Goal: Task Accomplishment & Management: Use online tool/utility

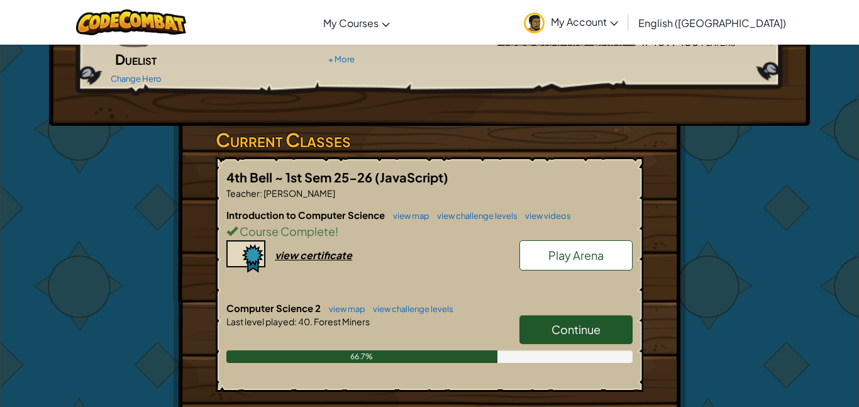
scroll to position [162, 0]
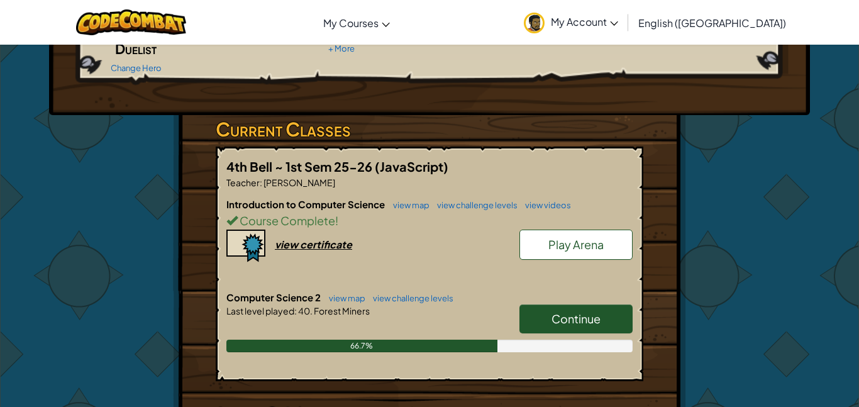
click at [601, 304] on link "Continue" at bounding box center [575, 318] width 113 height 29
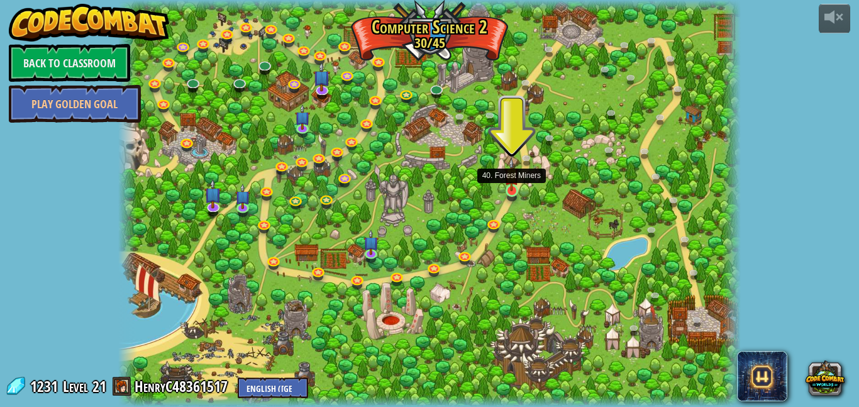
click at [513, 187] on img at bounding box center [511, 175] width 14 height 34
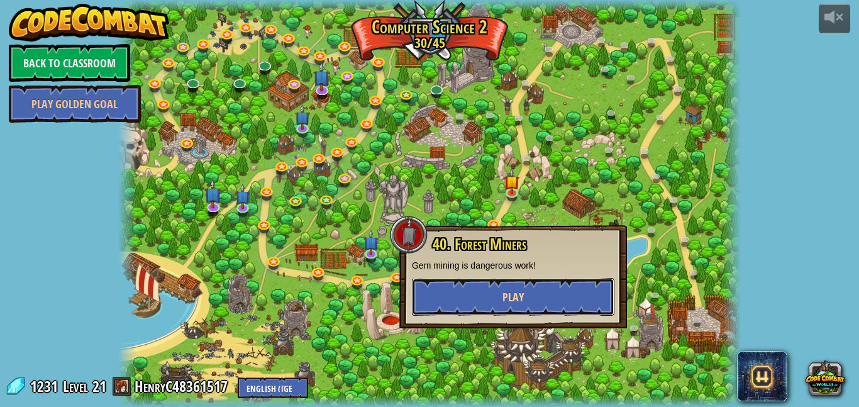
click at [452, 307] on button "Play" at bounding box center [513, 297] width 202 height 38
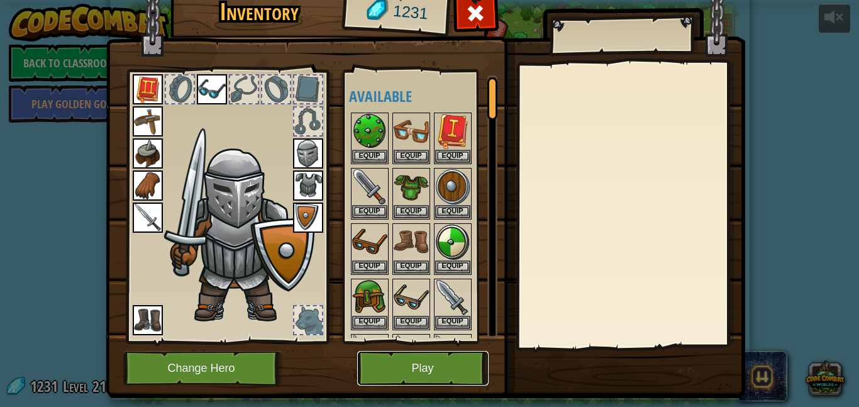
click at [452, 354] on button "Play" at bounding box center [422, 368] width 131 height 35
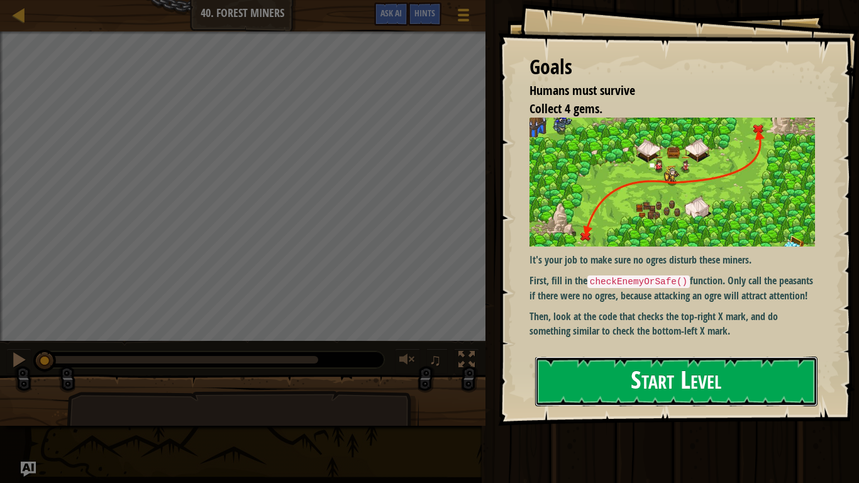
click at [637, 392] on button "Start Level" at bounding box center [676, 382] width 282 height 50
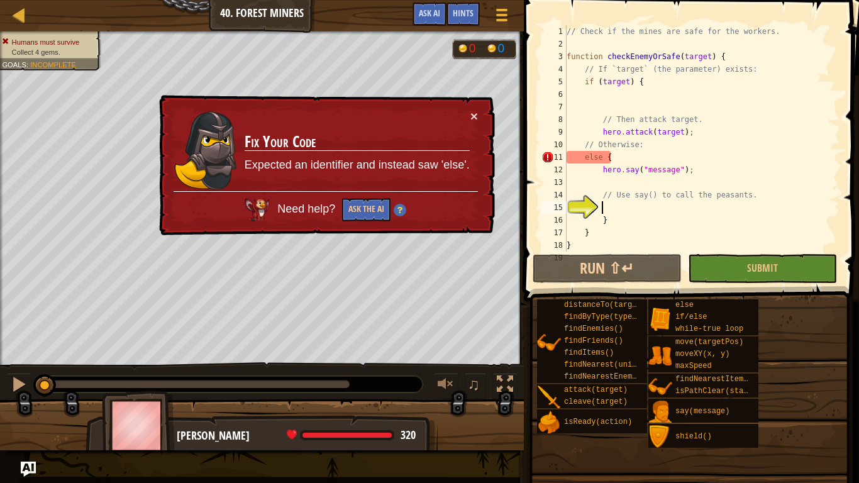
scroll to position [63, 0]
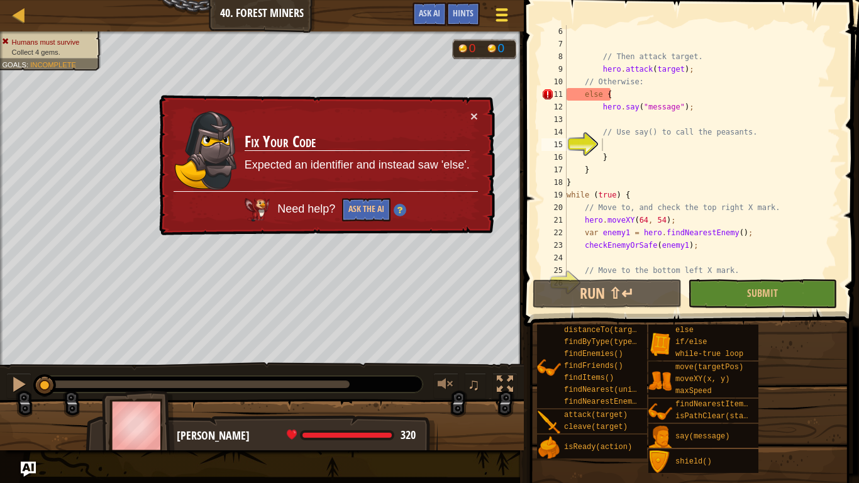
click at [509, 14] on div at bounding box center [501, 15] width 17 height 18
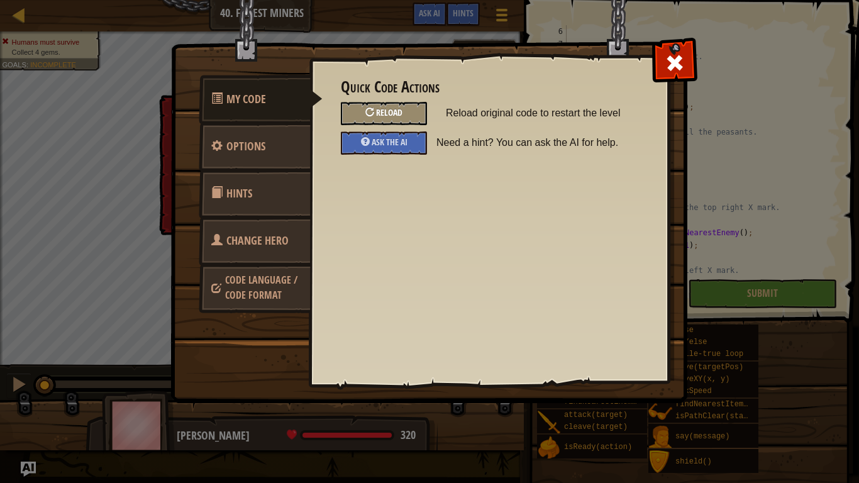
click at [396, 109] on span "Reload" at bounding box center [389, 112] width 26 height 12
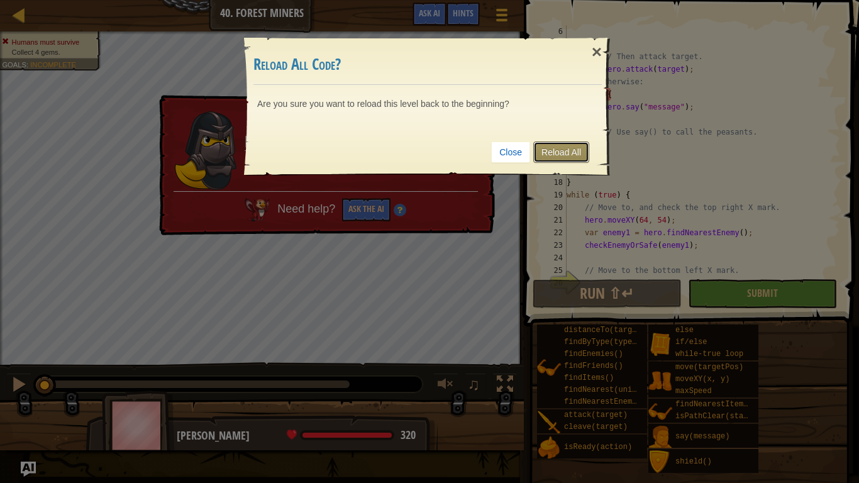
click at [553, 160] on link "Reload All" at bounding box center [561, 151] width 56 height 21
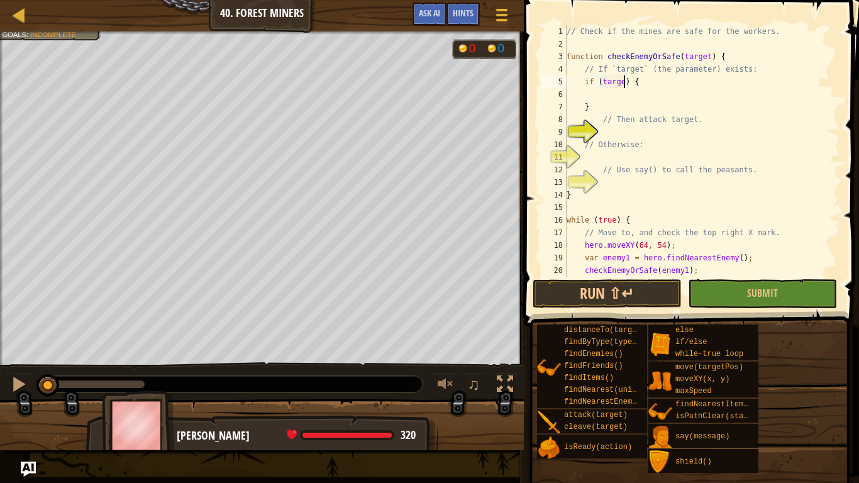
scroll to position [6, 9]
click at [594, 104] on div "// Check if the mines are safe for the workers. function checkEnemyOrSafe ( tar…" at bounding box center [702, 163] width 276 height 277
type textarea "}"
click at [567, 151] on div "11" at bounding box center [553, 157] width 25 height 13
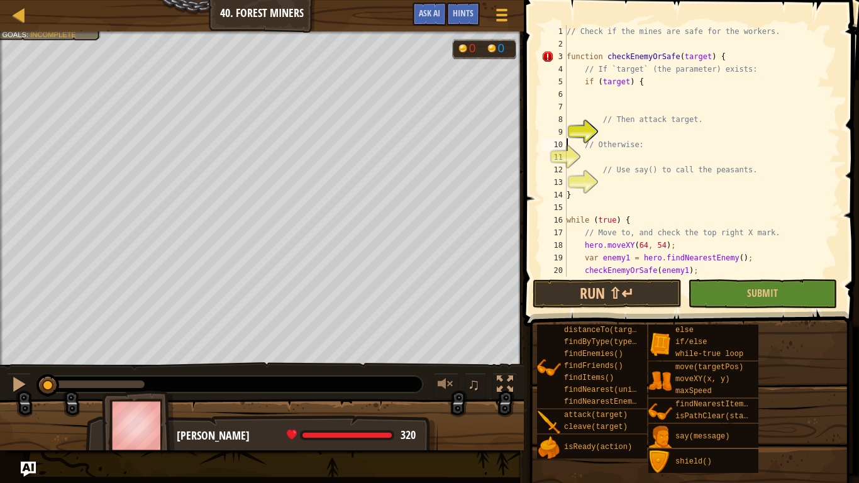
click at [567, 156] on div "11" at bounding box center [553, 157] width 25 height 13
type textarea "// Use say() to call the peasants."
click at [586, 101] on div "// Check if the mines are safe for the workers. function checkEnemyOrSafe ( tar…" at bounding box center [702, 163] width 276 height 277
type textarea "}"
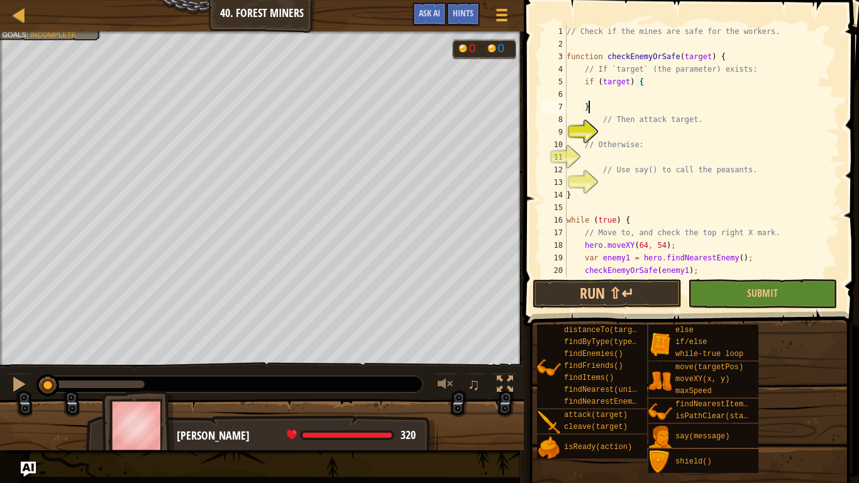
click at [623, 98] on div "// Check if the mines are safe for the workers. function checkEnemyOrSafe ( tar…" at bounding box center [702, 163] width 276 height 277
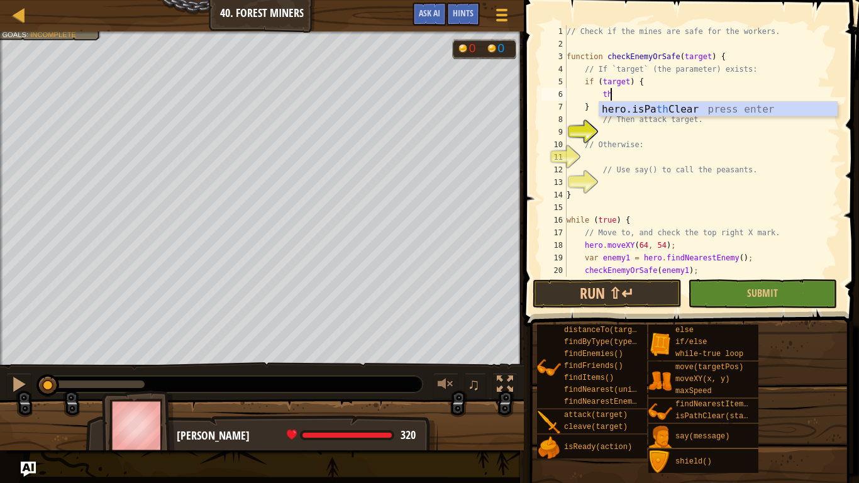
scroll to position [6, 6]
type textarea "t"
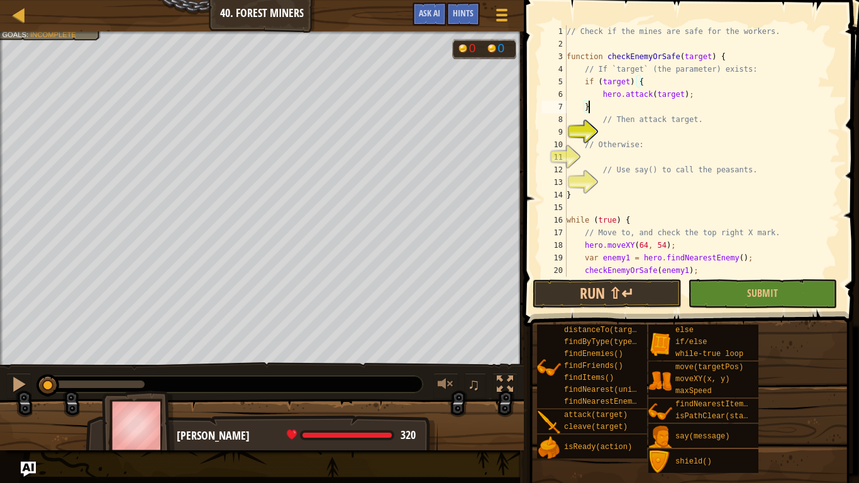
scroll to position [6, 3]
type textarea "// Then attack target."
type textarea "// Otherwise:"
type textarea "el"
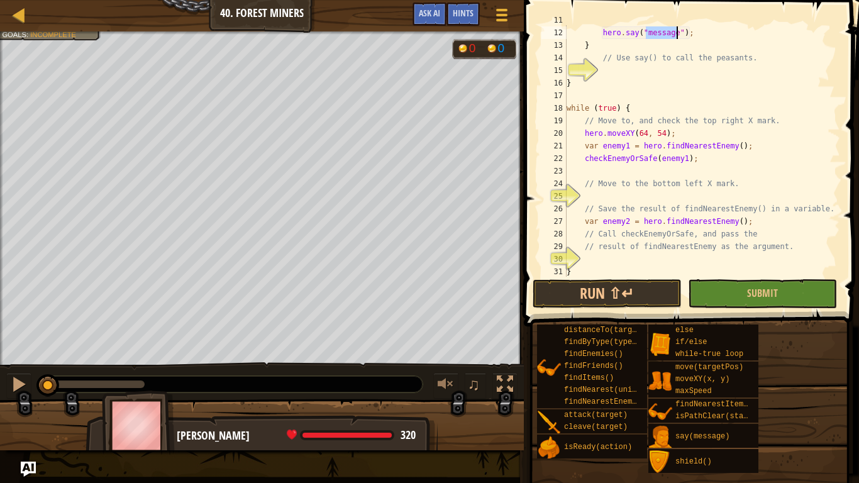
scroll to position [94, 0]
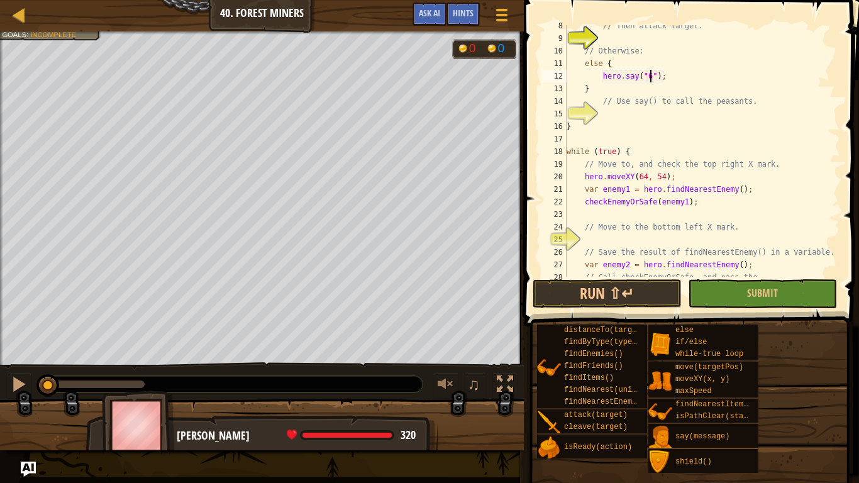
type textarea "hero.say("67");"
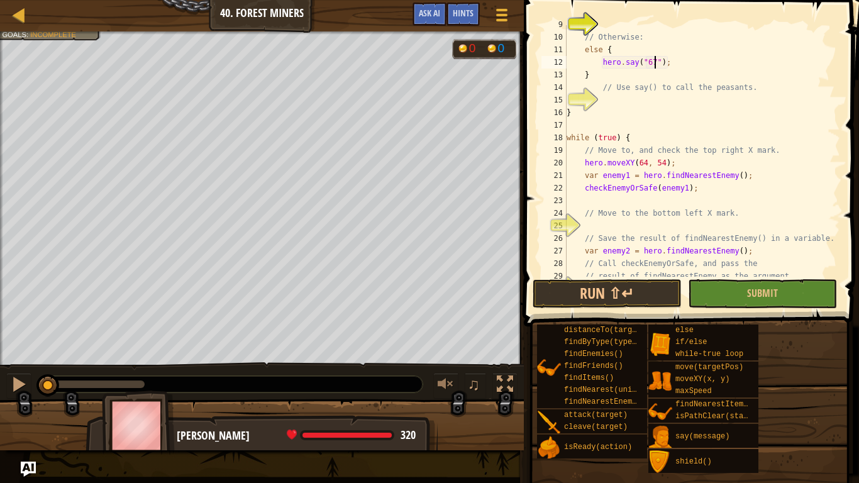
scroll to position [128, 0]
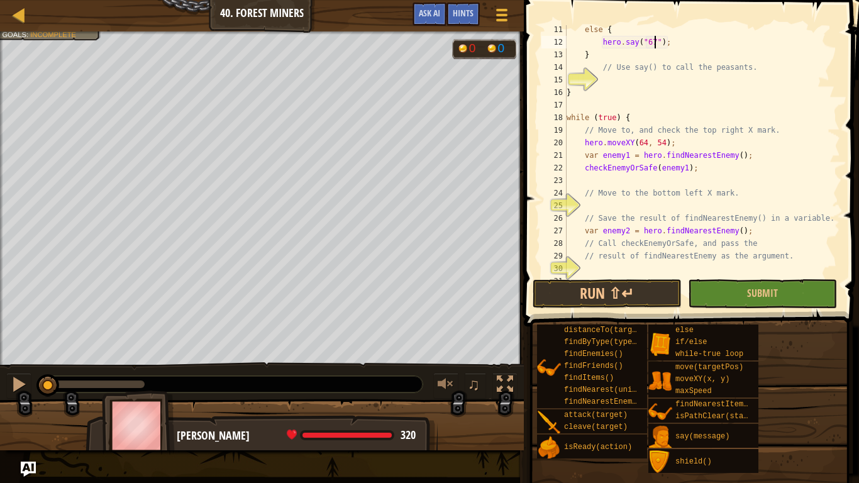
click at [606, 206] on div "else { hero . say ( "67" ) ; } // Use say() to call the peasants. } while ( tru…" at bounding box center [702, 161] width 276 height 277
type textarea "hero.moveXY(16, 14);"
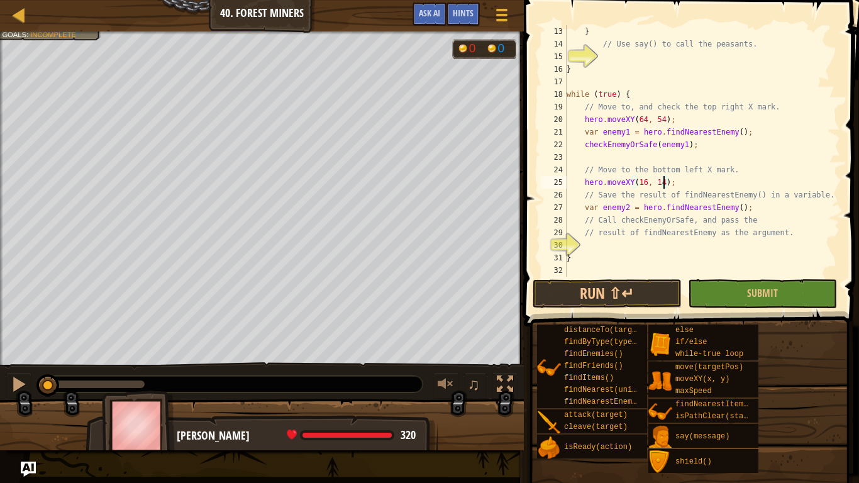
click at [638, 243] on div "} // Use say() to call the peasants. } while ( true ) { // Move to, and check t…" at bounding box center [702, 163] width 276 height 277
type textarea "checkEnemyOrSafe"
click at [668, 298] on button "Run ⇧↵" at bounding box center [607, 293] width 149 height 29
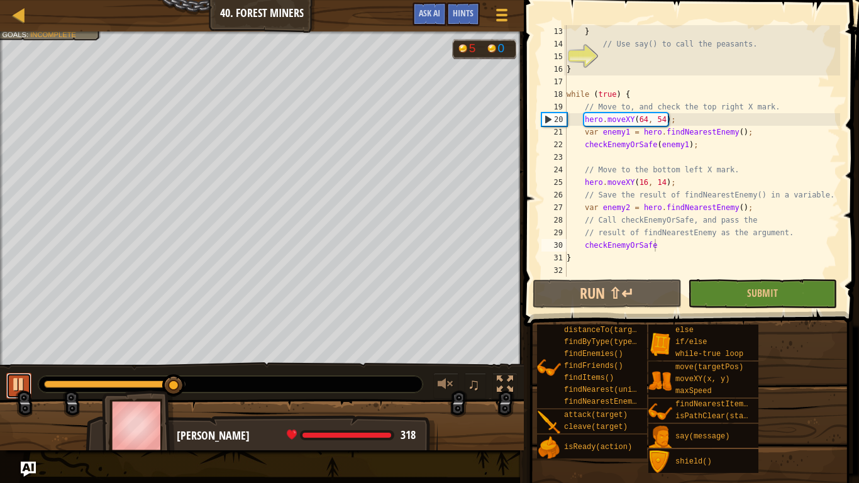
click at [13, 380] on div at bounding box center [19, 384] width 16 height 16
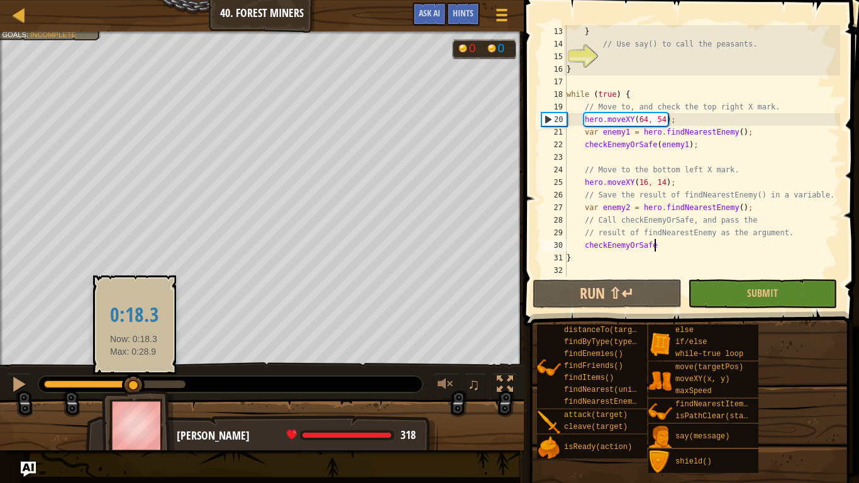
drag, startPoint x: 173, startPoint y: 383, endPoint x: 134, endPoint y: 383, distance: 39.0
click at [134, 383] on div at bounding box center [133, 385] width 23 height 23
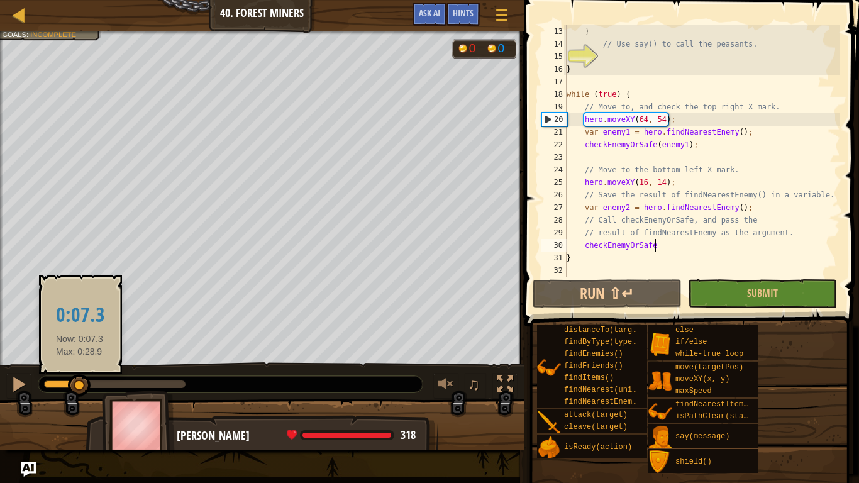
drag, startPoint x: 130, startPoint y: 387, endPoint x: 80, endPoint y: 379, distance: 51.0
click at [80, 379] on div at bounding box center [79, 385] width 23 height 23
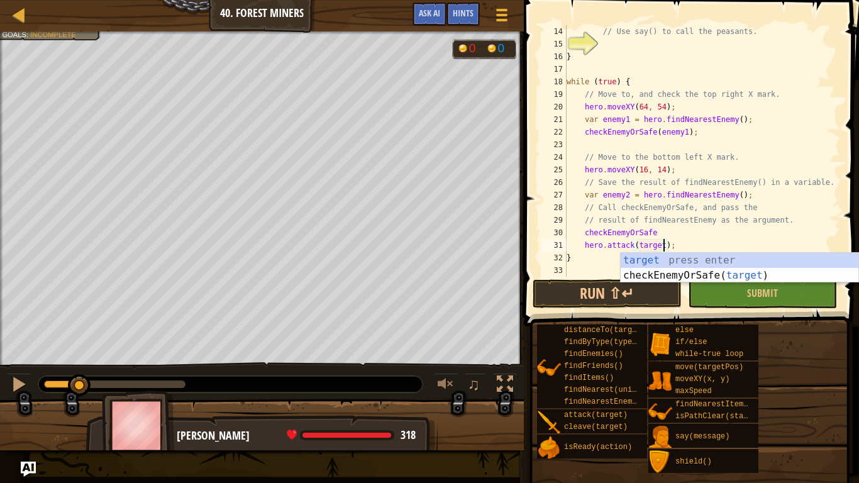
scroll to position [6, 14]
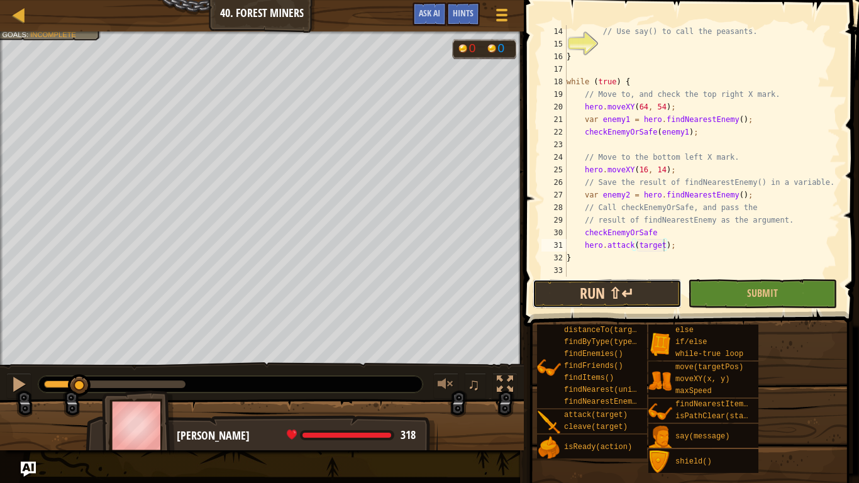
click at [569, 289] on button "Run ⇧↵" at bounding box center [607, 293] width 149 height 29
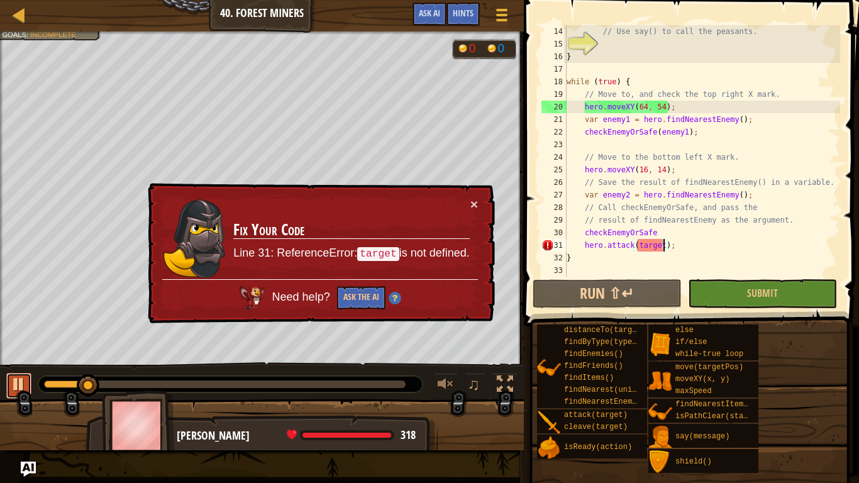
click at [14, 379] on div at bounding box center [19, 384] width 16 height 16
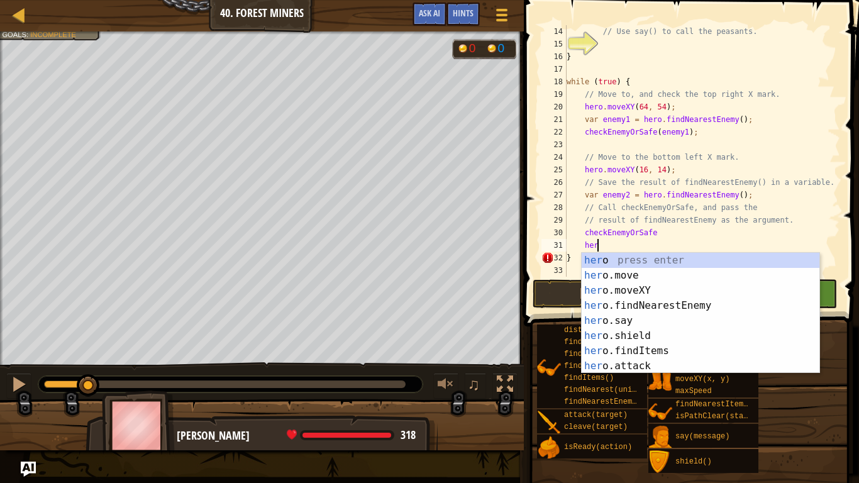
scroll to position [6, 4]
type textarea "h"
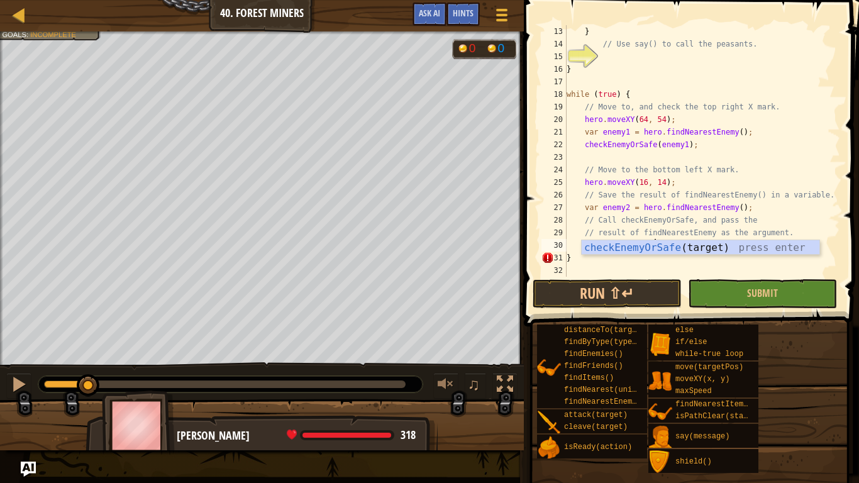
scroll to position [151, 0]
type textarea "checkEnemyOrSafe(target);"
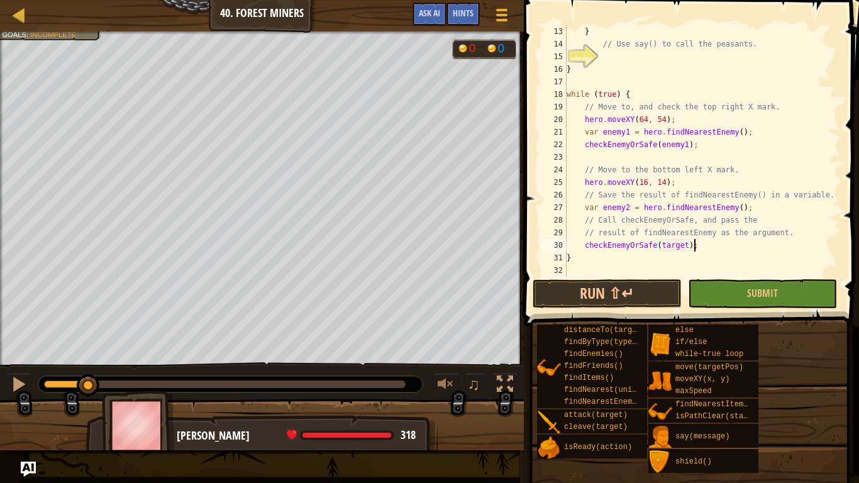
click at [712, 248] on div "} // Use say() to call the peasants. } while ( true ) { // Move to, and check t…" at bounding box center [702, 163] width 276 height 277
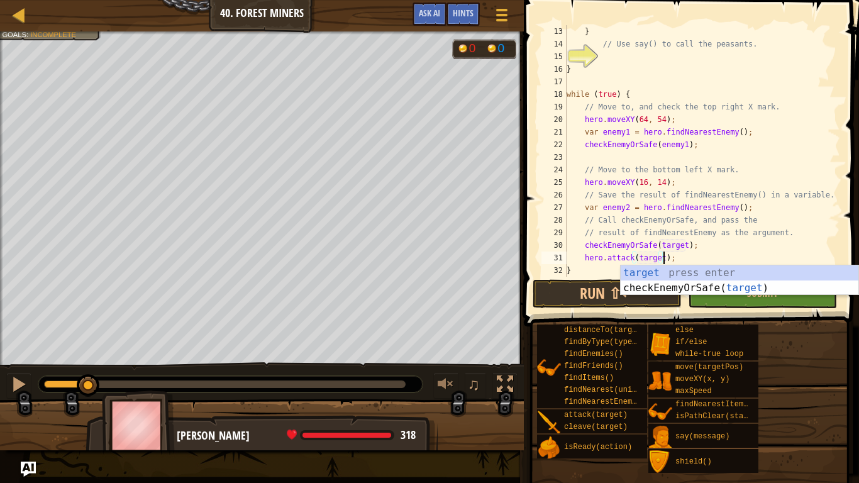
scroll to position [6, 14]
click at [589, 296] on button "Run ⇧↵" at bounding box center [607, 293] width 149 height 29
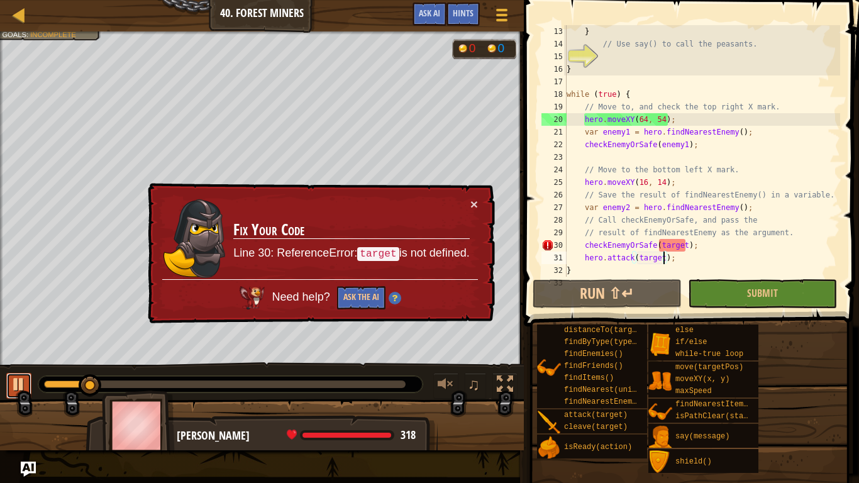
click at [7, 394] on button at bounding box center [18, 386] width 25 height 26
drag, startPoint x: 695, startPoint y: 243, endPoint x: 586, endPoint y: 250, distance: 109.6
click at [586, 250] on div "} // Use say() to call the peasants. } while ( true ) { // Move to, and check t…" at bounding box center [702, 163] width 276 height 277
type textarea "checkEnemyOrSafe(target);"
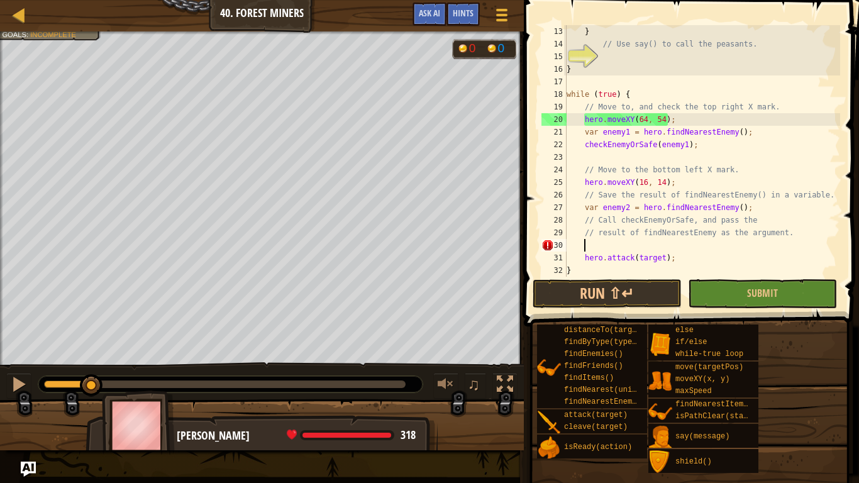
scroll to position [6, 2]
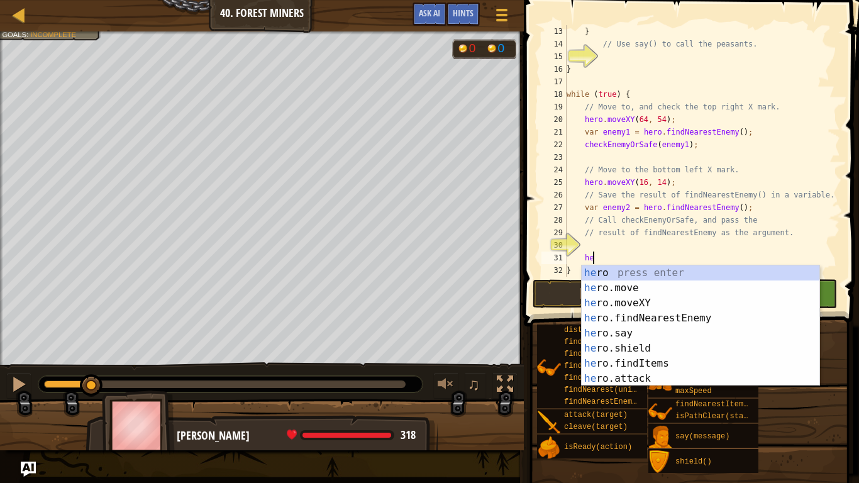
type textarea "h"
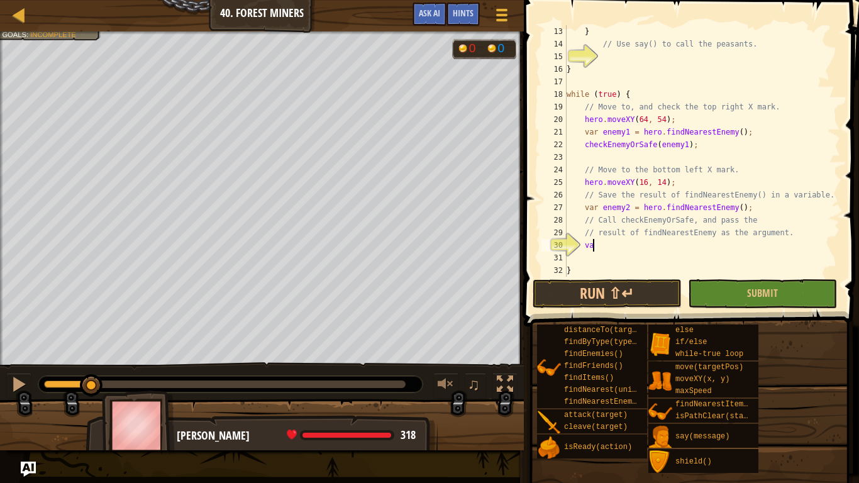
scroll to position [6, 4]
type textarea "v"
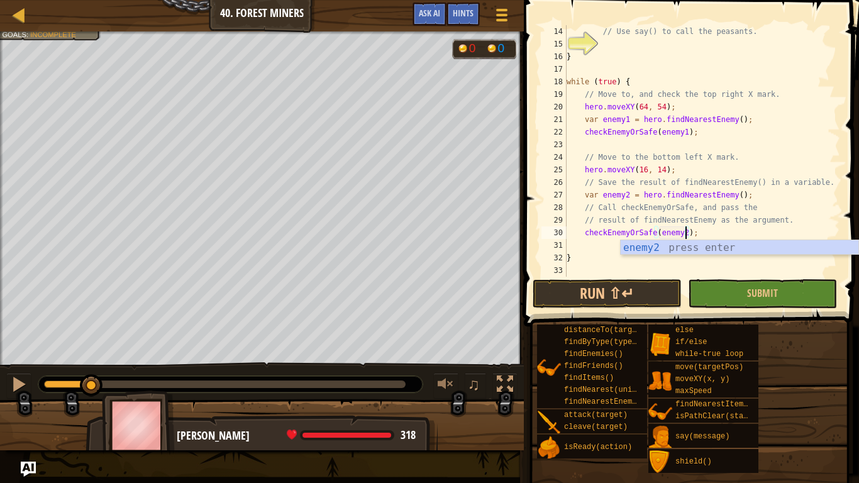
scroll to position [6, 17]
click at [567, 187] on div "// Use say() to call the peasants. } while ( true ) { // Move to, and check the…" at bounding box center [702, 163] width 276 height 277
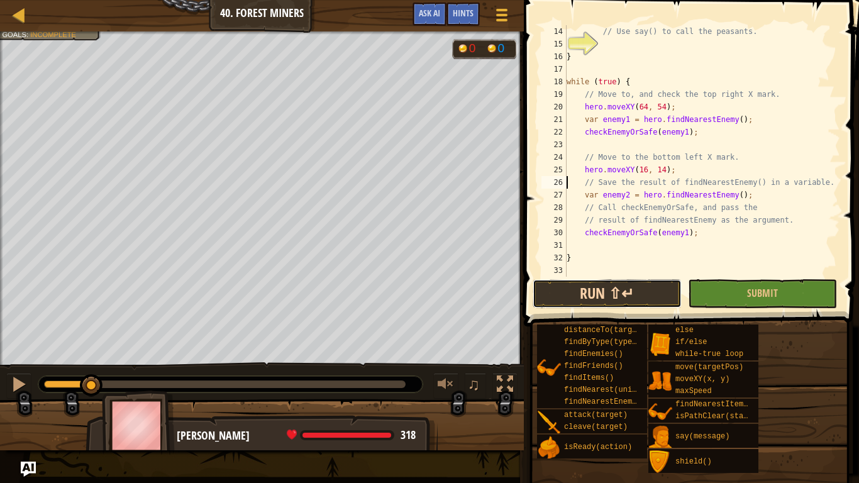
click at [576, 299] on button "Run ⇧↵" at bounding box center [607, 293] width 149 height 29
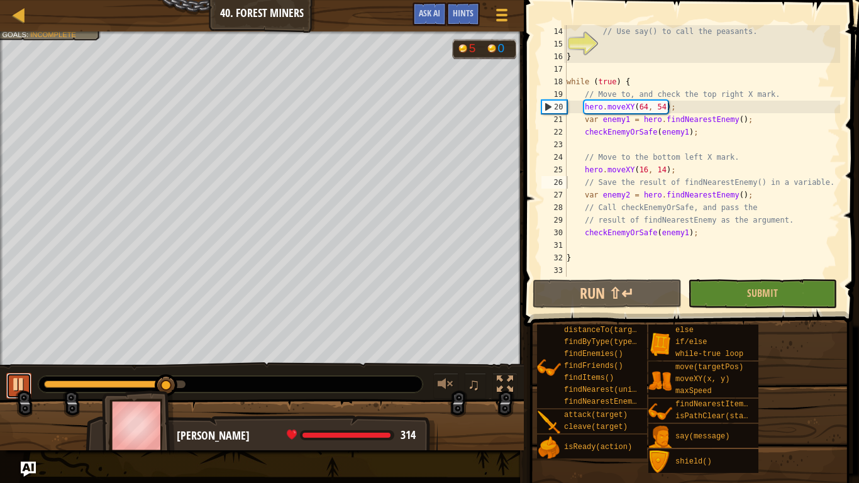
click at [14, 387] on div at bounding box center [19, 384] width 16 height 16
drag, startPoint x: 165, startPoint y: 386, endPoint x: 93, endPoint y: 401, distance: 73.1
click at [93, 401] on div "Humans must survive Collect 4 gems. Goals : Incomplete 0 0 ♫ [PERSON_NAME] 318 …" at bounding box center [429, 240] width 859 height 419
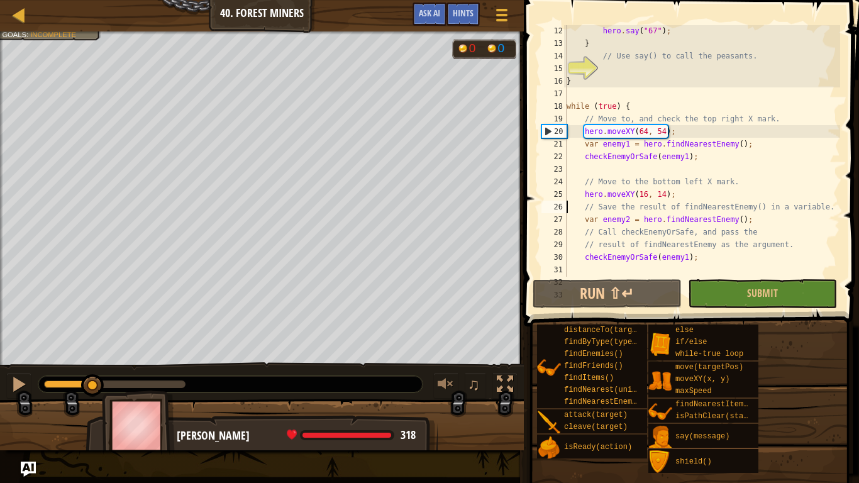
scroll to position [163, 0]
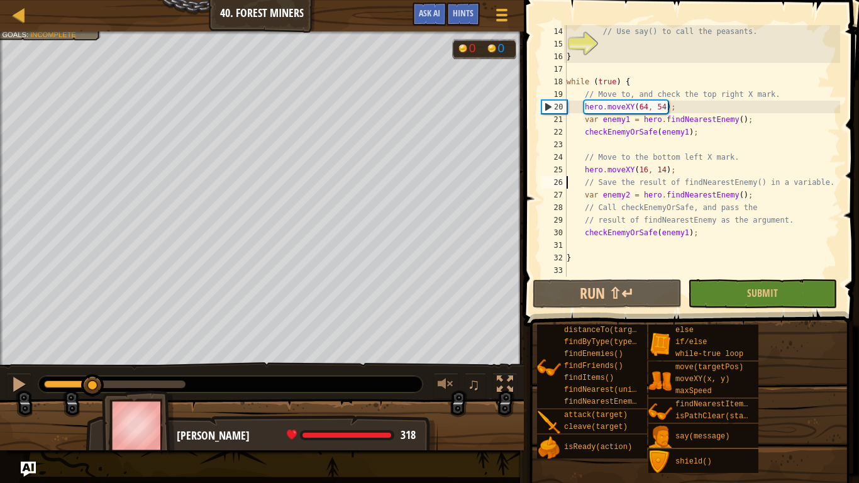
click at [683, 234] on div "// Use say() to call the peasants. } while ( true ) { // Move to, and check the…" at bounding box center [702, 163] width 276 height 277
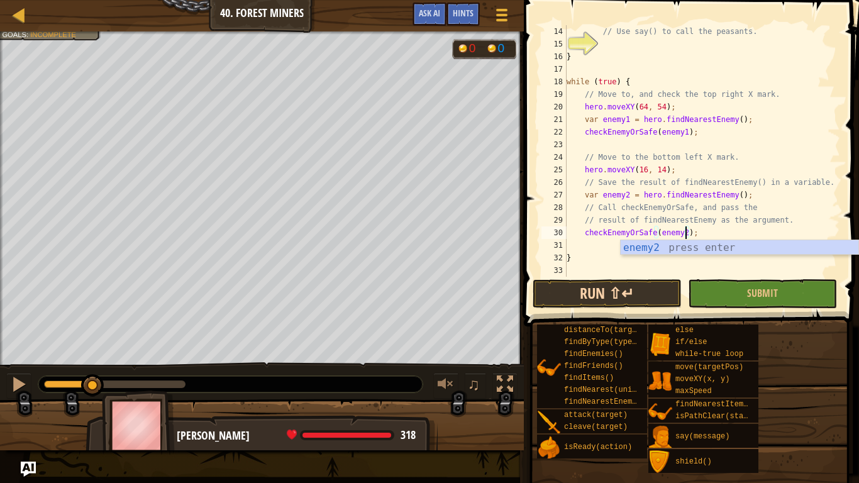
type textarea "checkEnemyOrSafe(enemy2);"
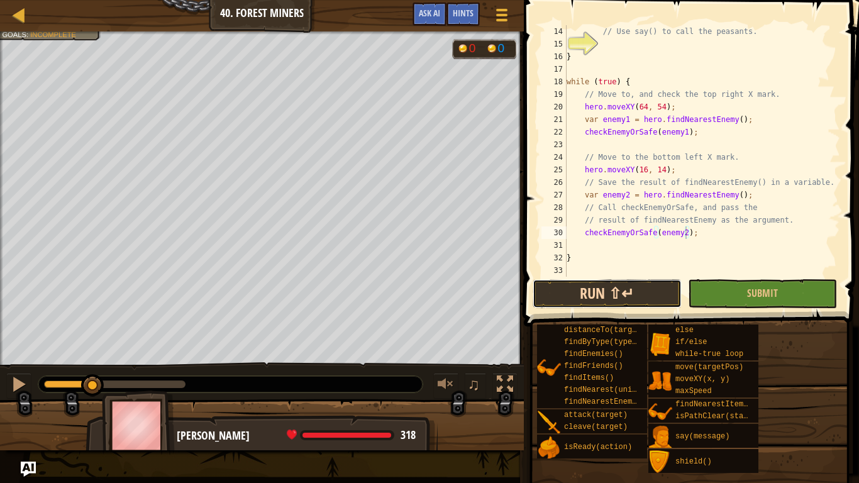
click at [628, 280] on button "Run ⇧↵" at bounding box center [607, 293] width 149 height 29
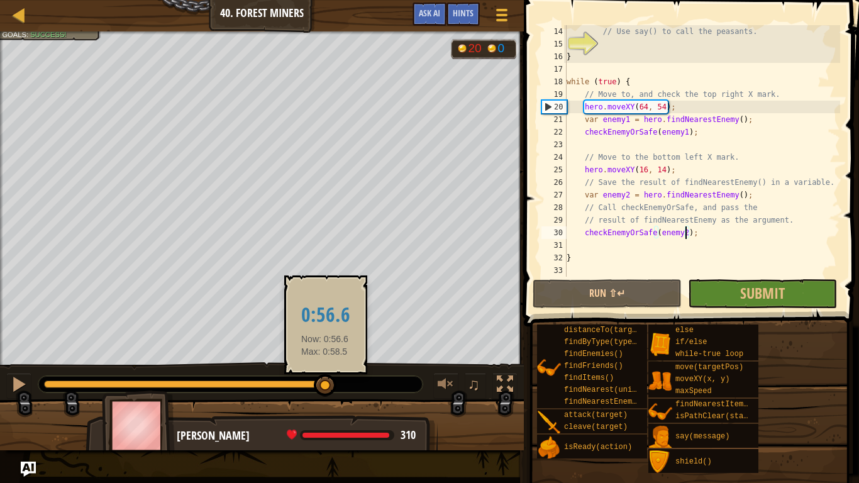
drag, startPoint x: 127, startPoint y: 385, endPoint x: 325, endPoint y: 389, distance: 198.1
click at [325, 389] on div at bounding box center [325, 385] width 23 height 23
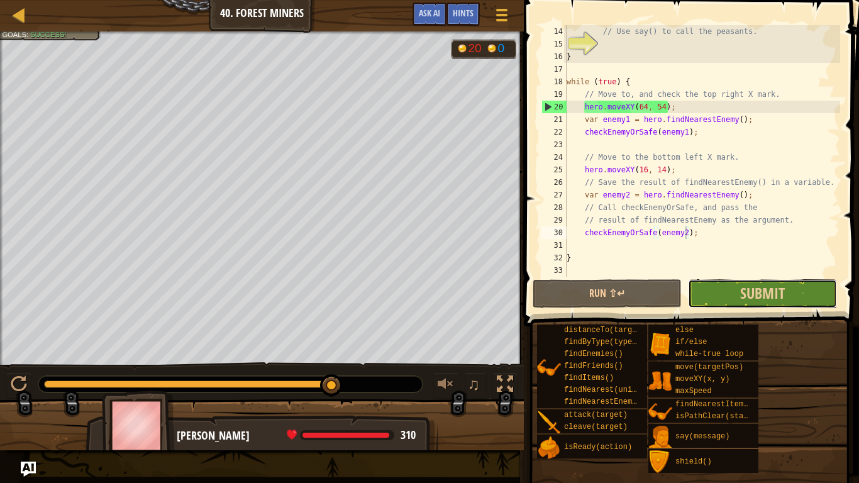
click at [719, 302] on button "Submit" at bounding box center [762, 293] width 149 height 29
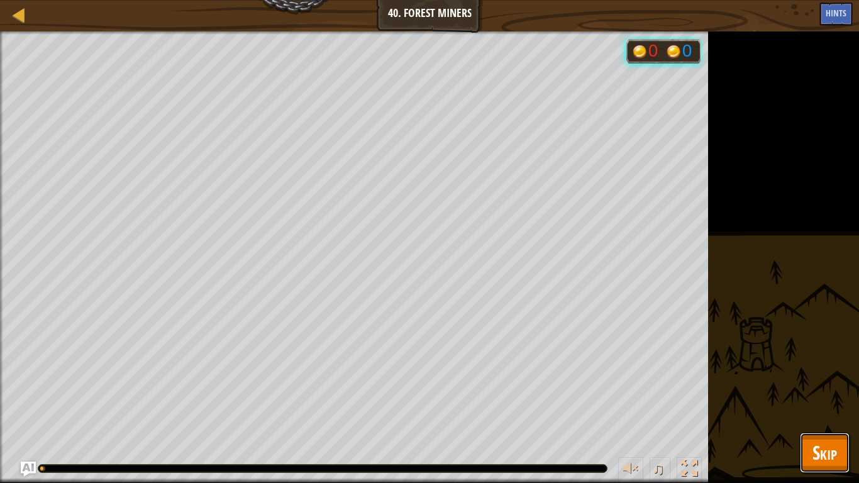
click at [824, 406] on span "Skip" at bounding box center [824, 453] width 25 height 26
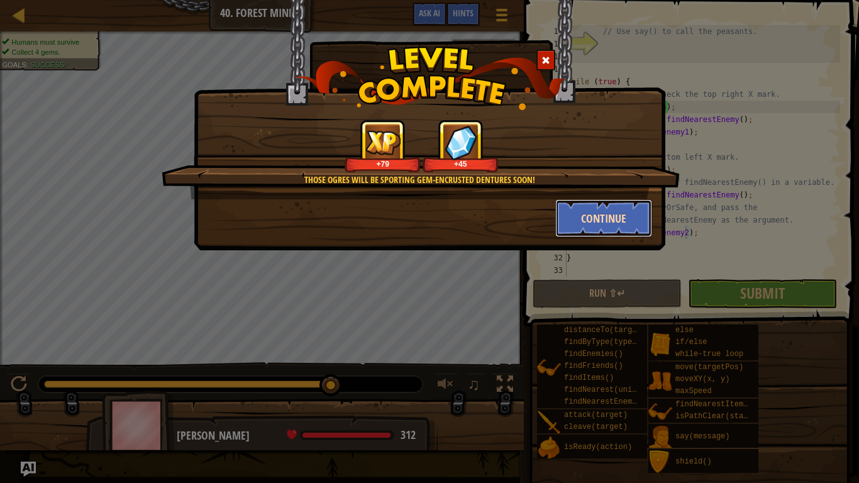
click at [577, 214] on button "Continue" at bounding box center [603, 218] width 97 height 38
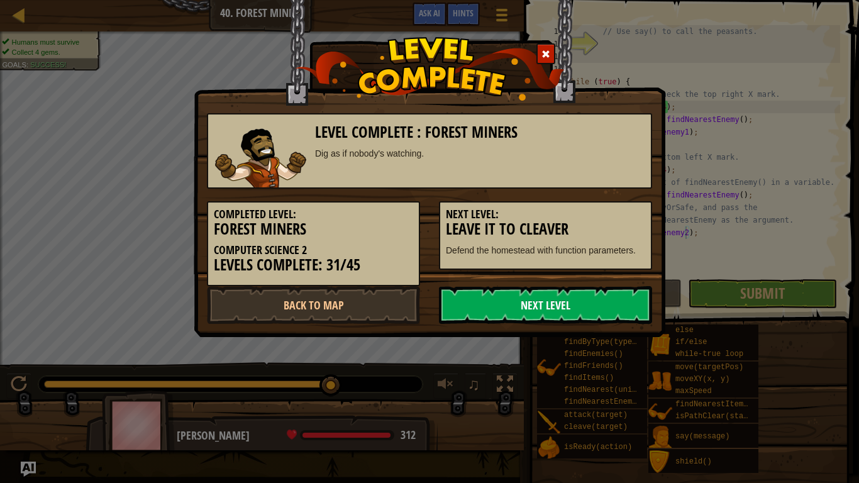
click at [524, 297] on link "Next Level" at bounding box center [545, 305] width 213 height 38
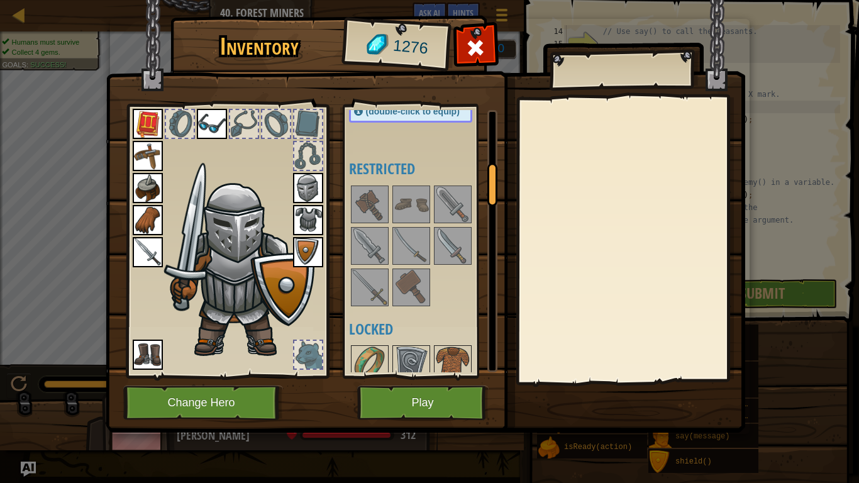
scroll to position [337, 0]
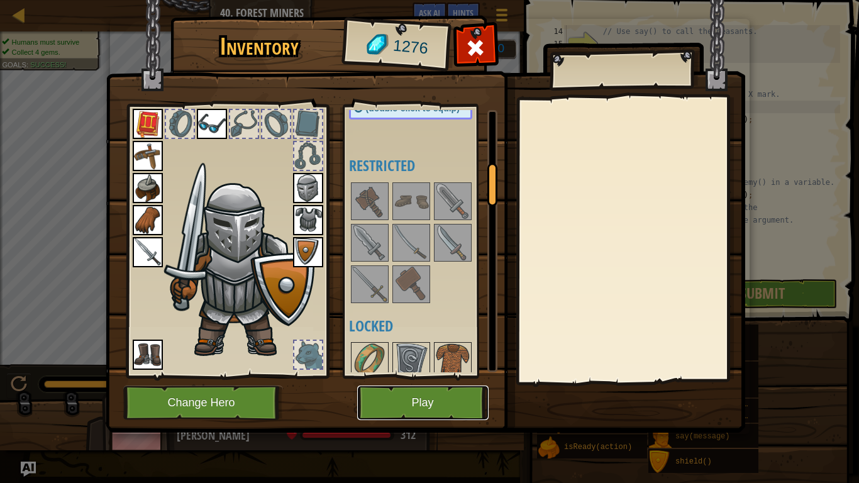
click at [416, 399] on button "Play" at bounding box center [422, 402] width 131 height 35
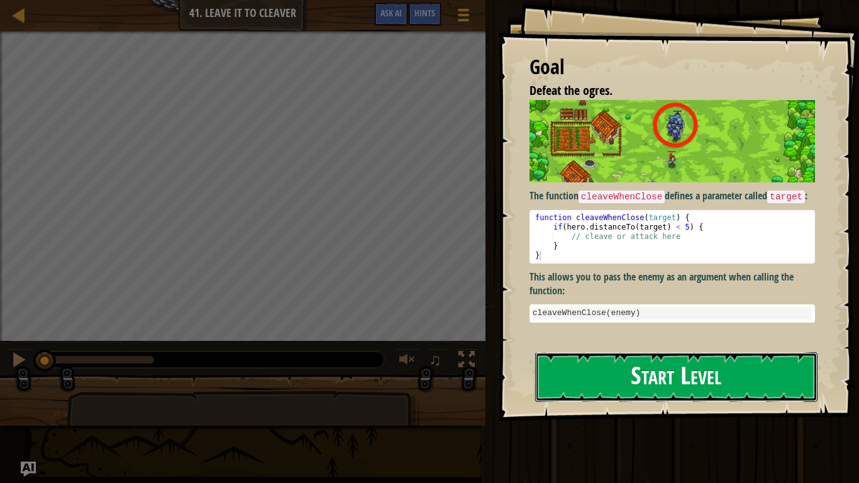
click at [623, 385] on button "Start Level" at bounding box center [676, 377] width 282 height 50
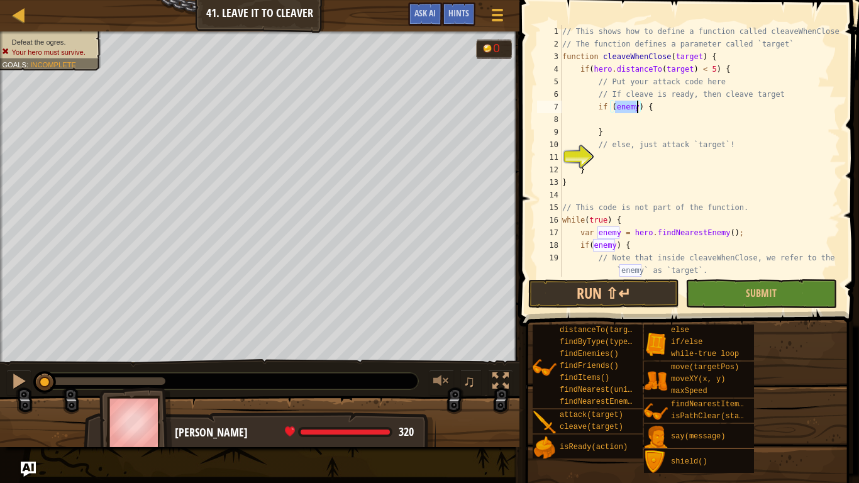
scroll to position [6, 9]
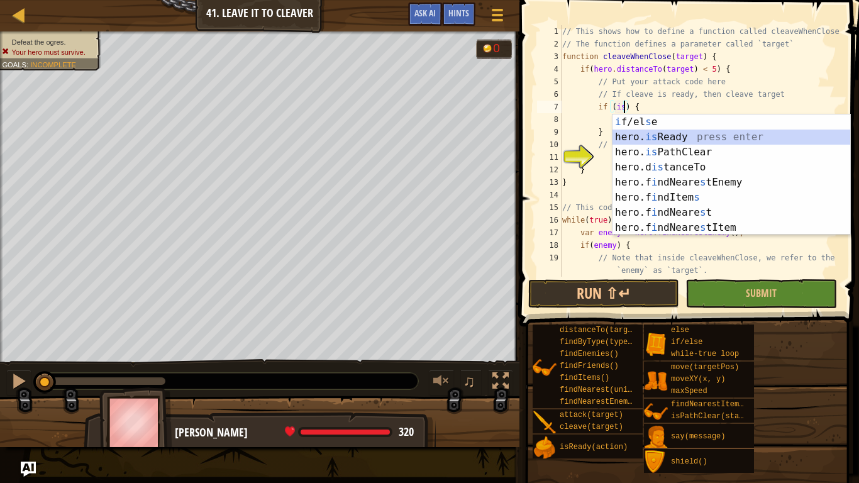
type textarea "if (hero.isReady("cleave")) {"
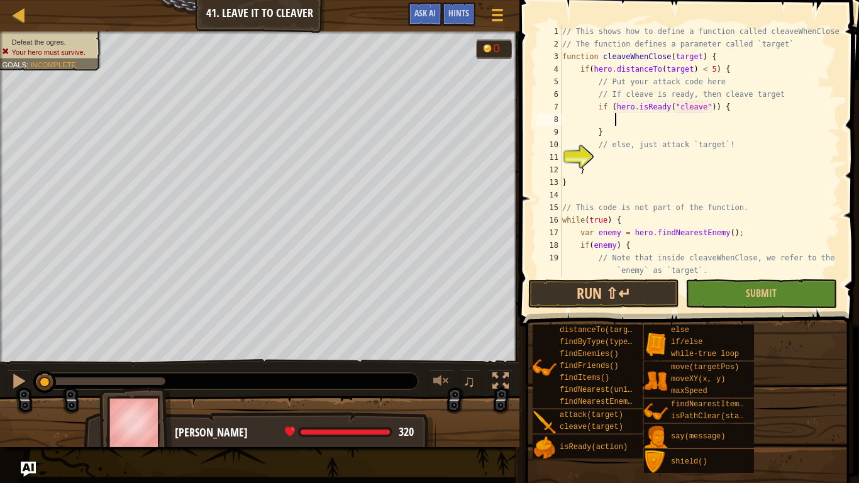
click at [635, 121] on div "// This shows how to define a function called cleaveWhenClose // The function d…" at bounding box center [700, 163] width 280 height 277
type textarea "hero.cleave(target);"
click at [638, 156] on div "// This shows how to define a function called cleaveWhenClose // The function d…" at bounding box center [700, 163] width 280 height 277
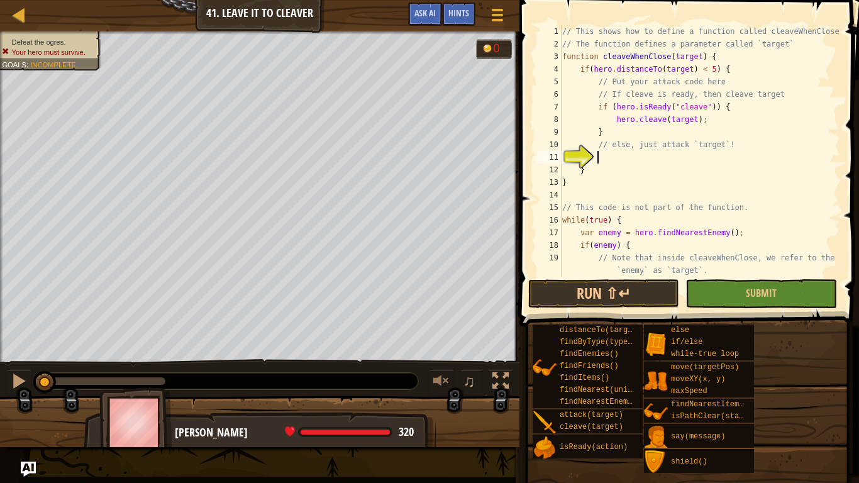
type textarea "el"
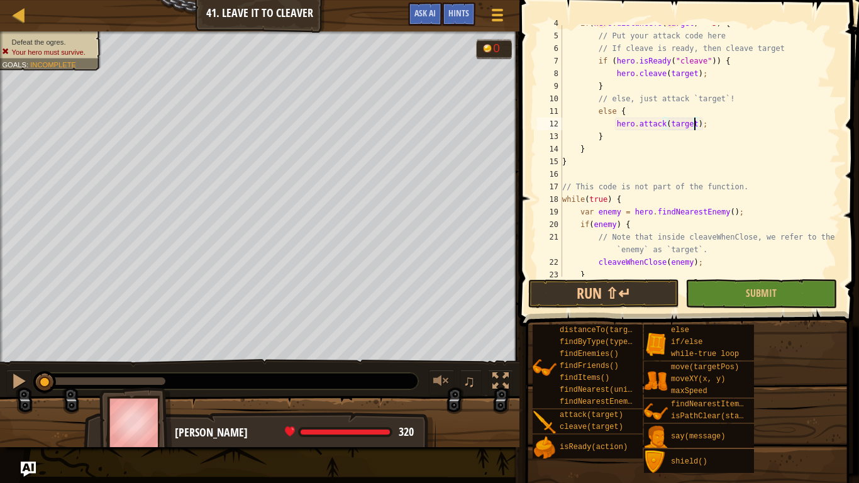
scroll to position [75, 0]
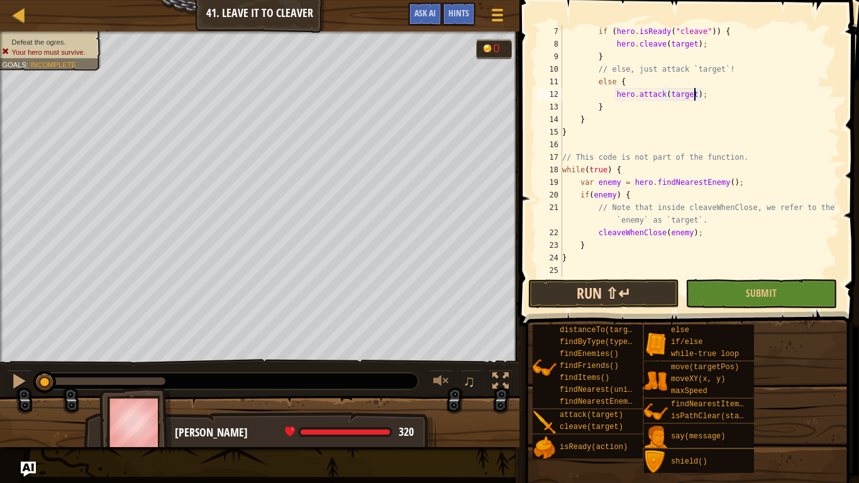
type textarea "hero.attack(target);"
click at [621, 283] on button "Run ⇧↵" at bounding box center [603, 293] width 151 height 29
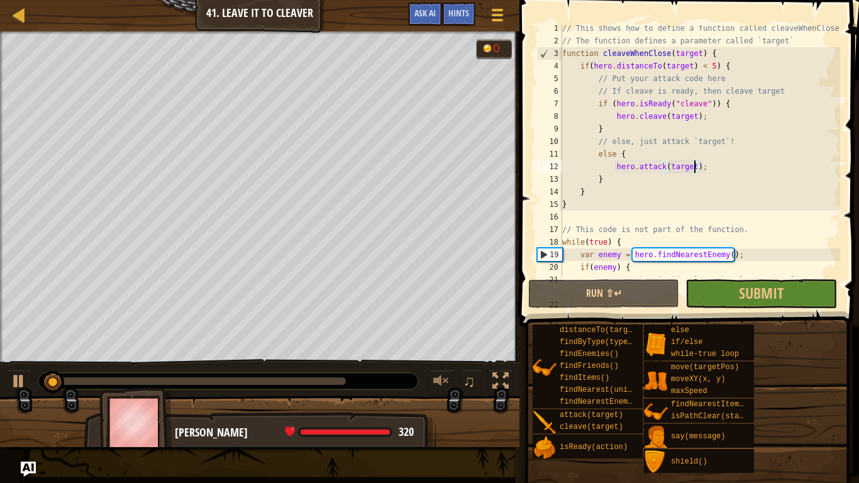
scroll to position [0, 0]
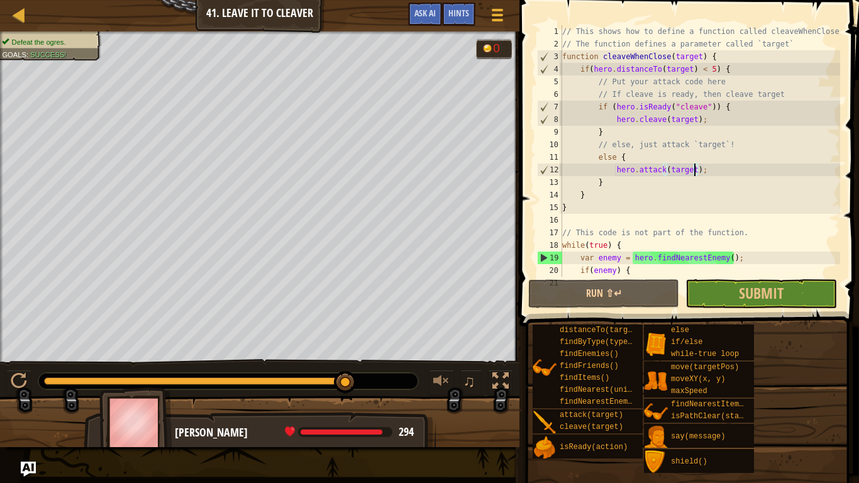
drag, startPoint x: 120, startPoint y: 379, endPoint x: 356, endPoint y: 405, distance: 237.2
click at [356, 405] on div "Defeat the ogres. Goals : Success! 0 ♫ [PERSON_NAME] 294 x: 41 y: 37 No target" at bounding box center [429, 239] width 859 height 416
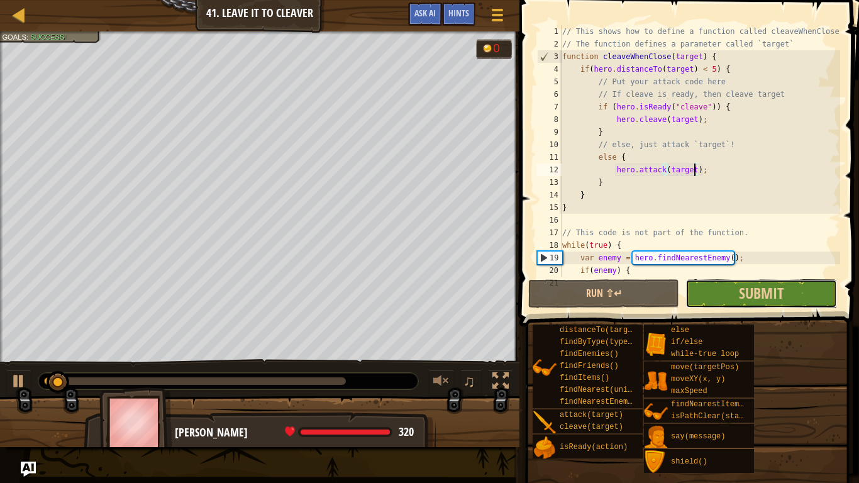
click at [735, 296] on button "Submit" at bounding box center [760, 293] width 151 height 29
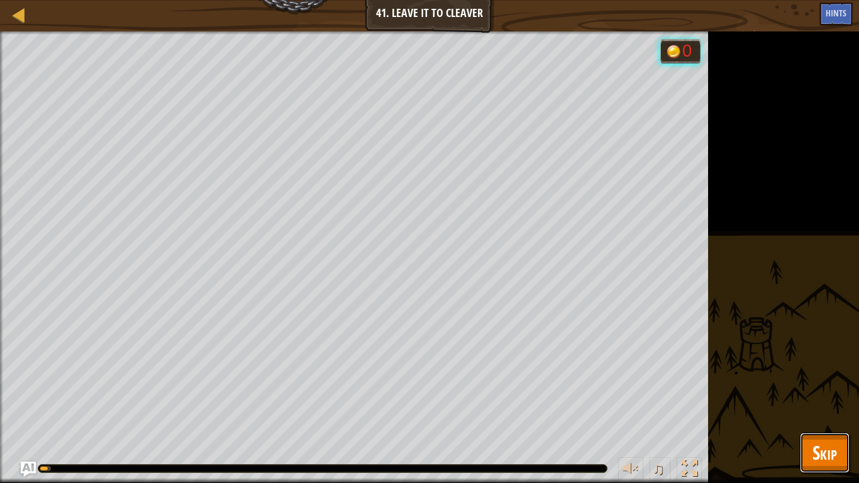
click at [821, 406] on span "Skip" at bounding box center [824, 453] width 25 height 26
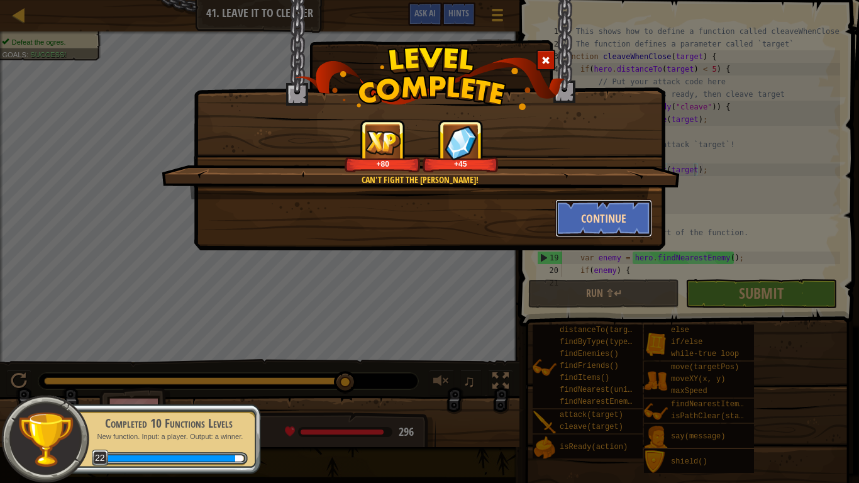
click at [577, 223] on button "Continue" at bounding box center [603, 218] width 97 height 38
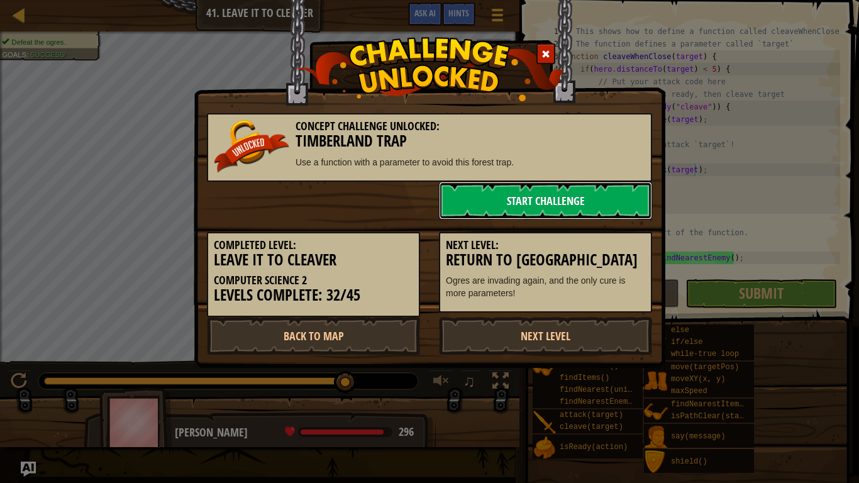
click at [520, 198] on link "Start Challenge" at bounding box center [545, 201] width 213 height 38
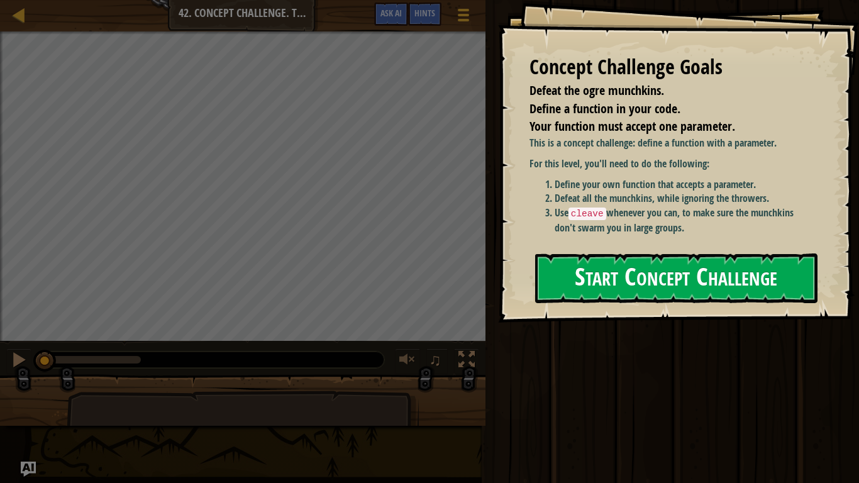
click at [661, 273] on button "Start Concept Challenge" at bounding box center [676, 278] width 282 height 50
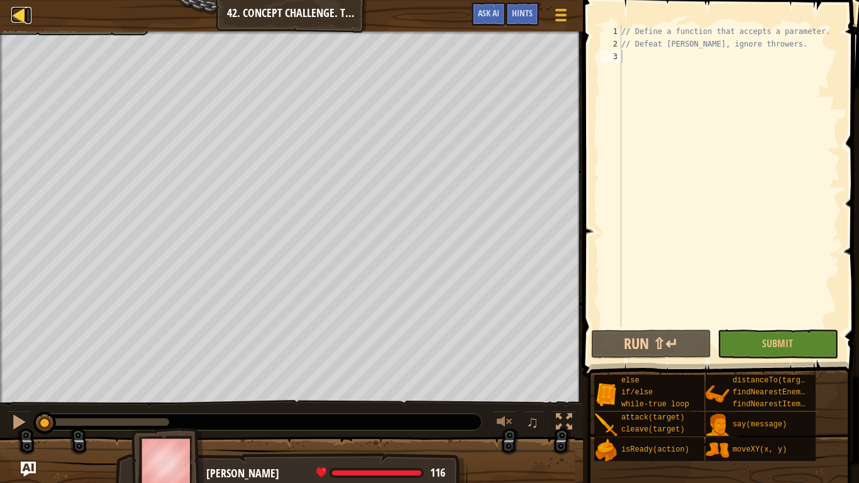
click at [22, 21] on div at bounding box center [19, 15] width 16 height 16
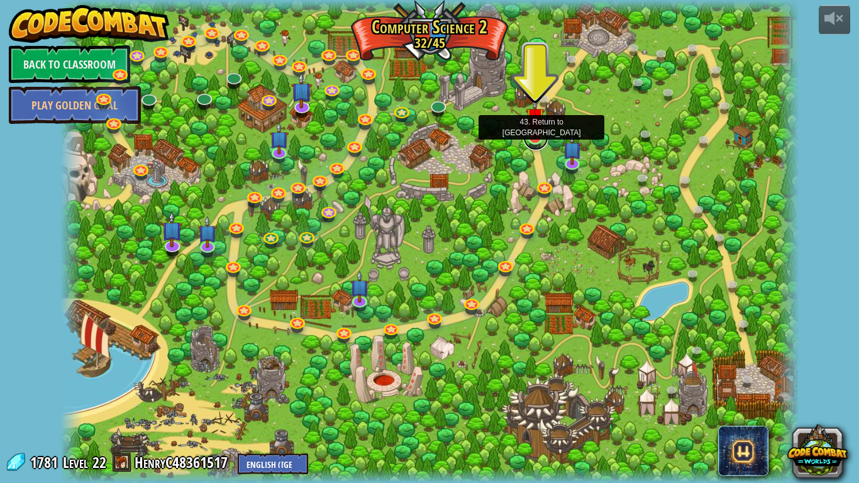
click at [532, 143] on link at bounding box center [535, 137] width 25 height 25
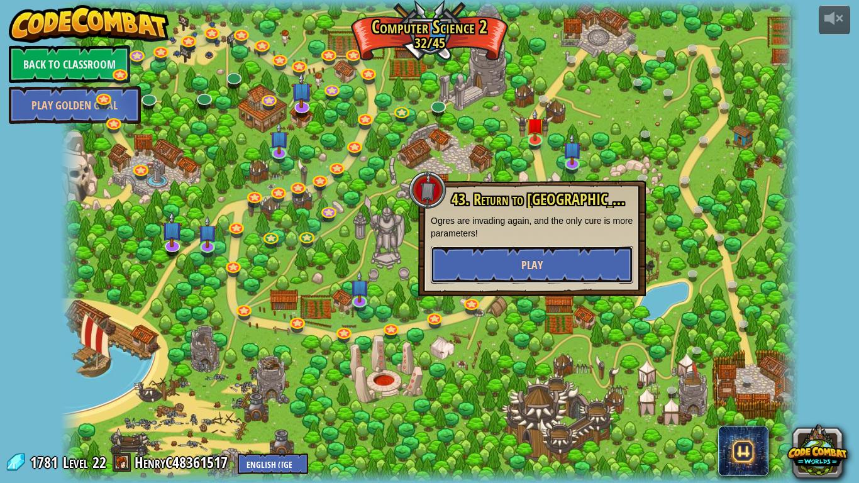
click at [552, 268] on button "Play" at bounding box center [532, 265] width 202 height 38
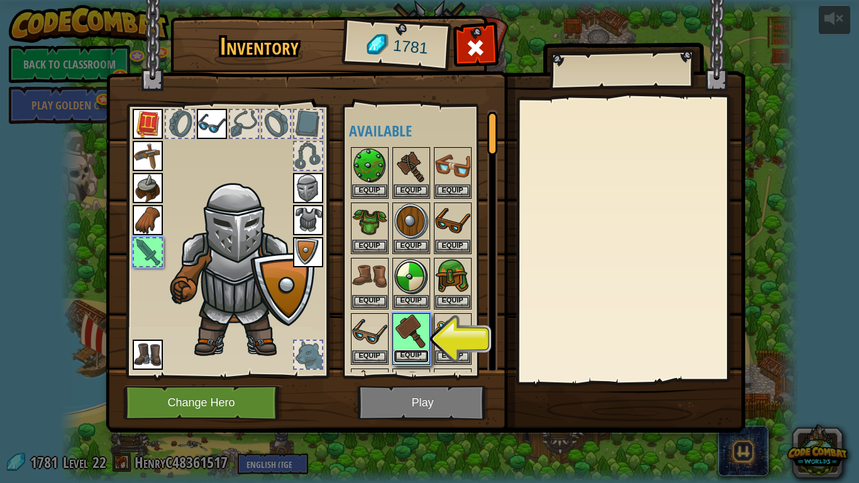
click at [418, 352] on button "Equip" at bounding box center [411, 356] width 35 height 13
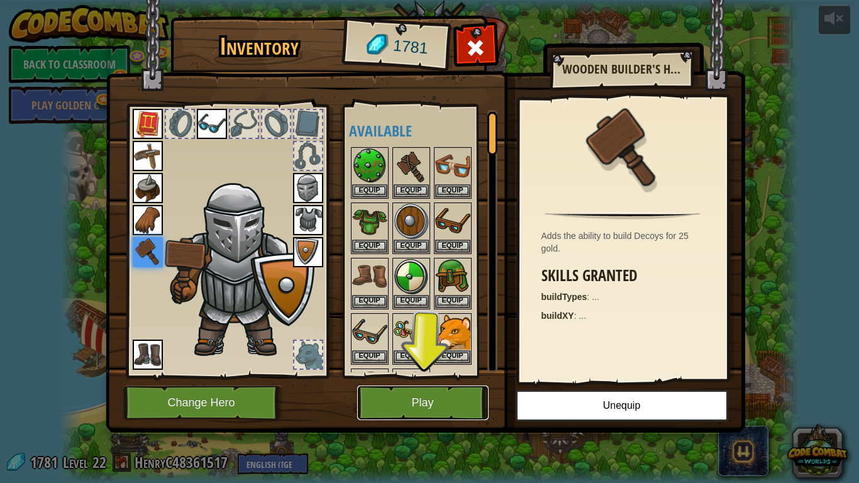
click at [423, 406] on button "Play" at bounding box center [422, 402] width 131 height 35
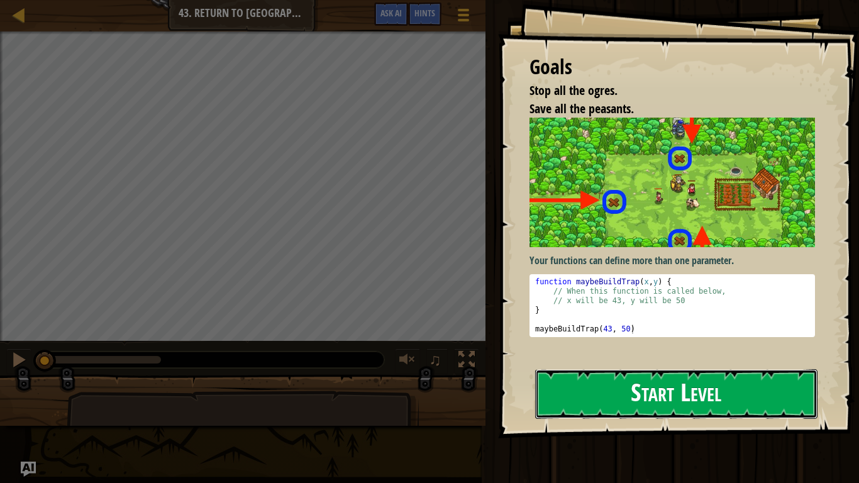
click at [619, 402] on button "Start Level" at bounding box center [676, 394] width 282 height 50
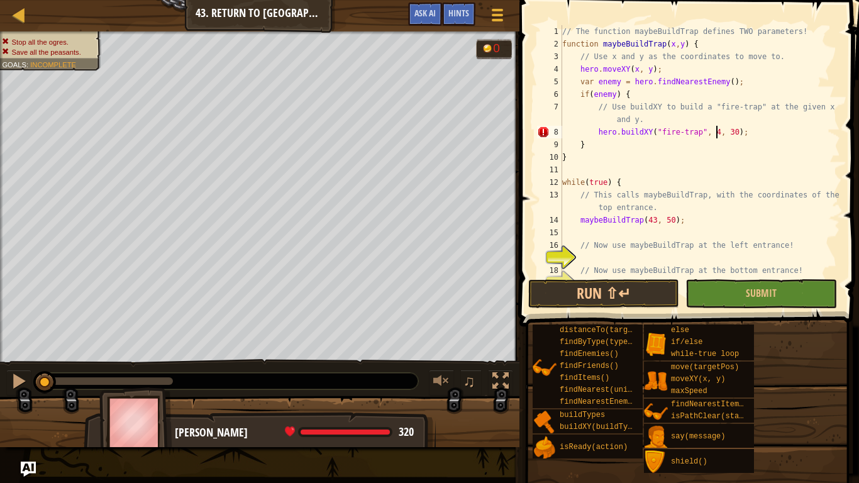
scroll to position [6, 23]
type textarea "hero.buildXY("fire-trap", 43, 50);"
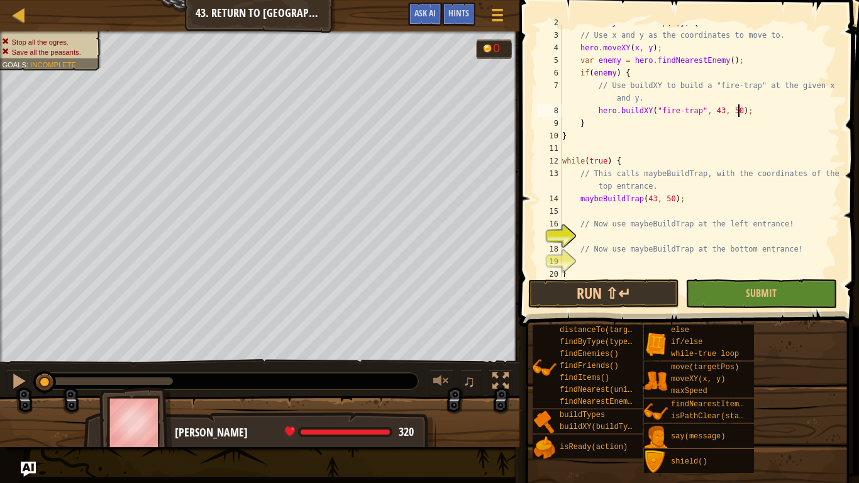
scroll to position [38, 0]
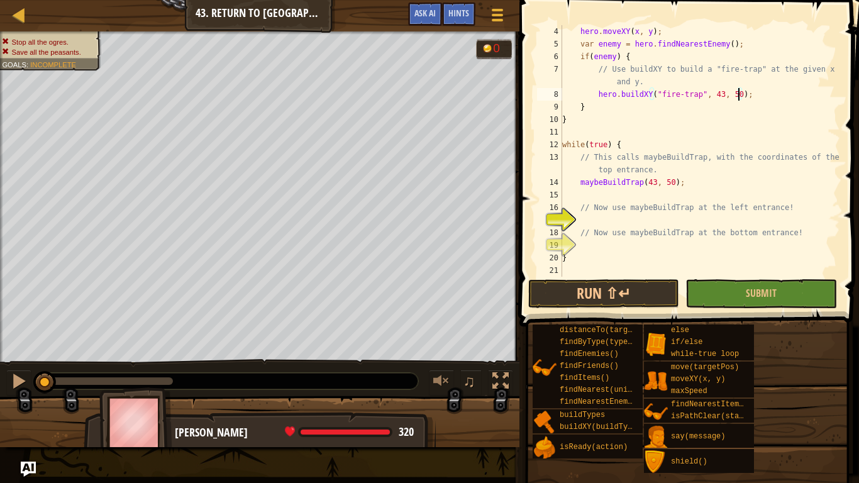
click at [643, 221] on div "hero . moveXY ( x , y ) ; var enemy = hero . findNearestEnemy ( ) ; if ( enemy …" at bounding box center [700, 163] width 280 height 277
click at [624, 253] on div "hero . moveXY ( x , y ) ; var enemy = hero . findNearestEnemy ( ) ; if ( enemy …" at bounding box center [700, 163] width 280 height 277
click at [633, 238] on div "hero . moveXY ( x , y ) ; var enemy = hero . findNearestEnemy ( ) ; if ( enemy …" at bounding box center [700, 163] width 280 height 277
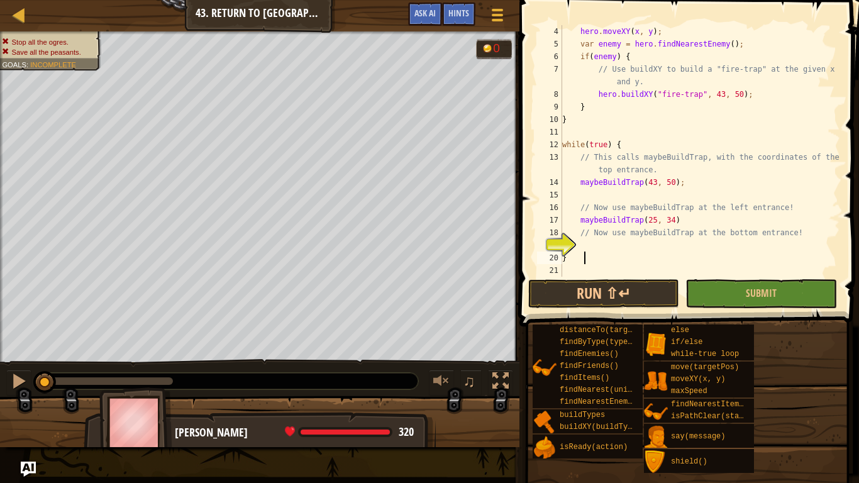
type textarea "// Now use maybeBuildTrap at the bottom entrance!"
click at [646, 247] on div "hero . moveXY ( x , y ) ; var enemy = hero . findNearestEnemy ( ) ; if ( enemy …" at bounding box center [700, 163] width 280 height 277
click at [589, 291] on button "Run ⇧↵" at bounding box center [603, 293] width 151 height 29
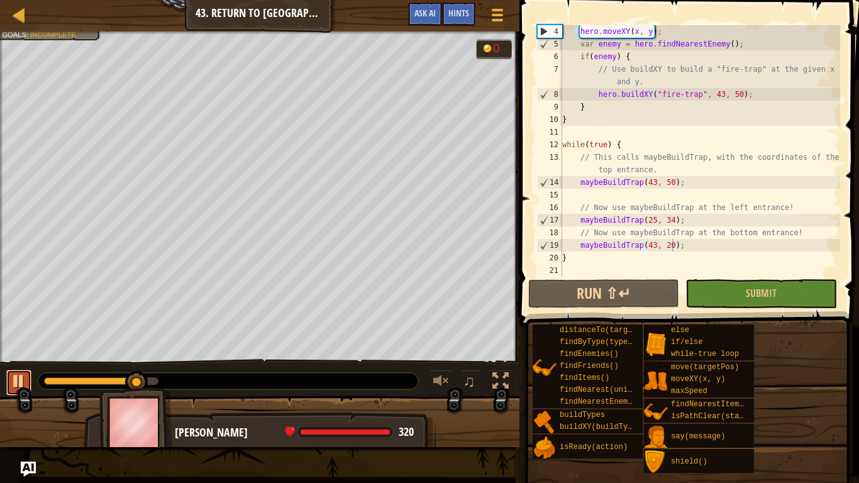
click at [20, 376] on div at bounding box center [19, 381] width 16 height 16
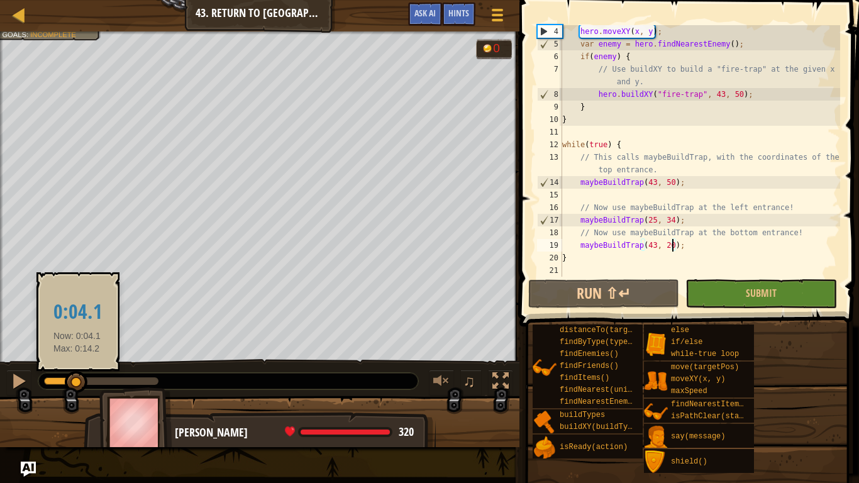
drag, startPoint x: 137, startPoint y: 384, endPoint x: 77, endPoint y: 384, distance: 59.7
click at [77, 384] on div at bounding box center [76, 382] width 23 height 23
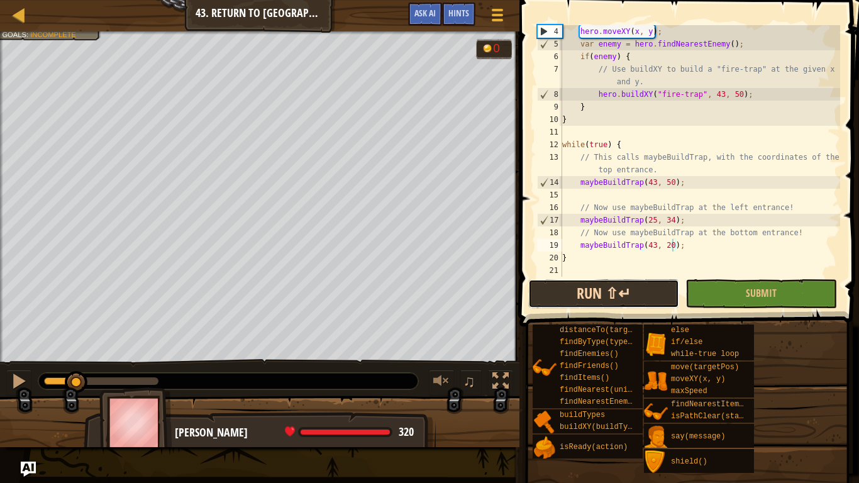
click at [601, 295] on button "Run ⇧↵" at bounding box center [603, 293] width 151 height 29
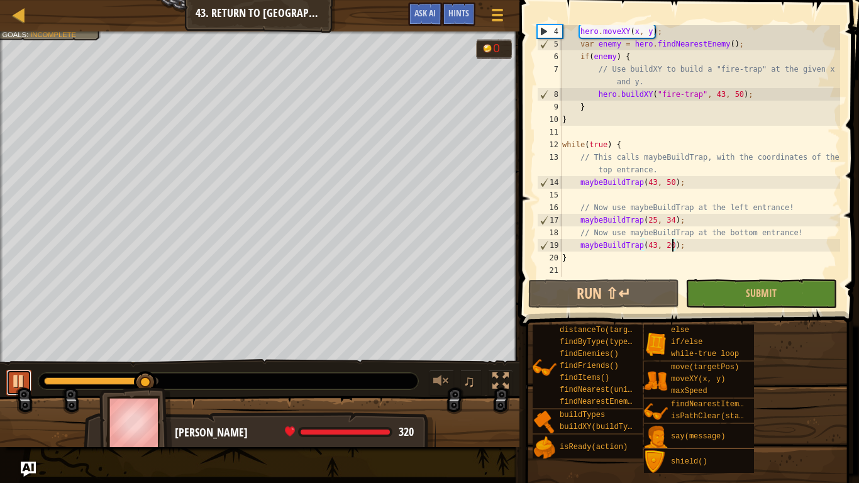
click at [21, 386] on div at bounding box center [19, 381] width 16 height 16
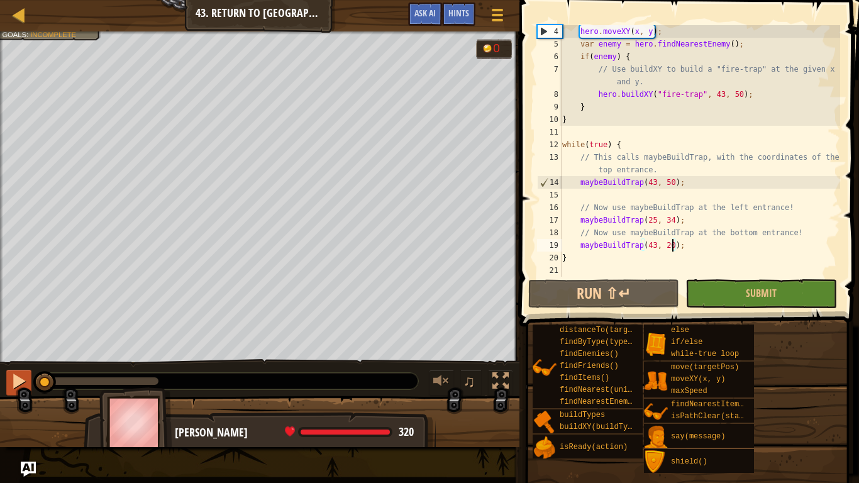
drag, startPoint x: 141, startPoint y: 380, endPoint x: 13, endPoint y: 379, distance: 127.7
click at [13, 379] on div "♫" at bounding box center [259, 378] width 519 height 38
click at [655, 217] on div "hero . moveXY ( x , y ) ; var enemy = hero . findNearestEnemy ( ) ; if ( enemy …" at bounding box center [700, 163] width 280 height 277
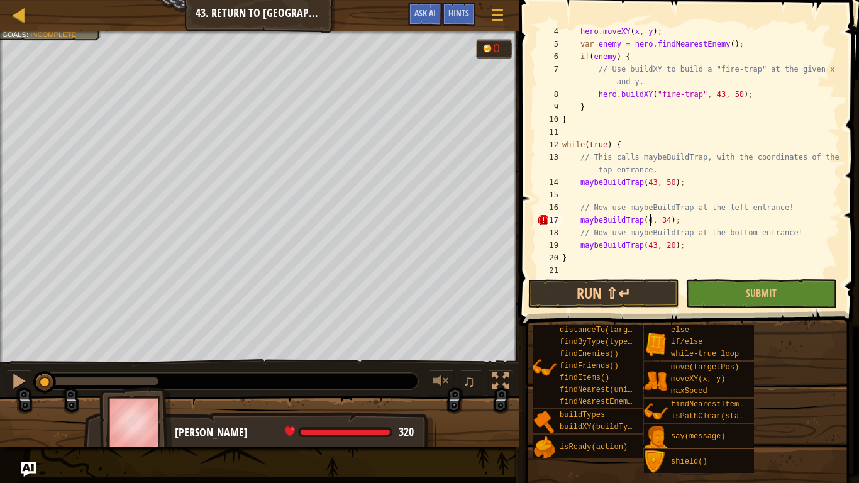
scroll to position [6, 13]
type textarea "// Now use maybeBuildTrap at the left entrance!"
type textarea "maybeBuildTrap(25, 34);"
click at [584, 304] on button "Run ⇧↵" at bounding box center [603, 293] width 151 height 29
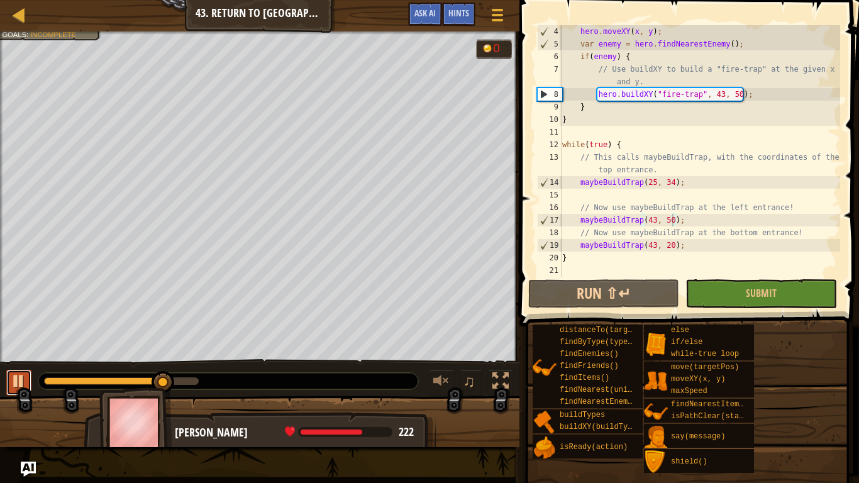
click at [11, 387] on div at bounding box center [19, 381] width 16 height 16
click at [722, 92] on div "hero . moveXY ( x , y ) ; var enemy = hero . findNearestEnemy ( ) ; if ( enemy …" at bounding box center [700, 163] width 280 height 277
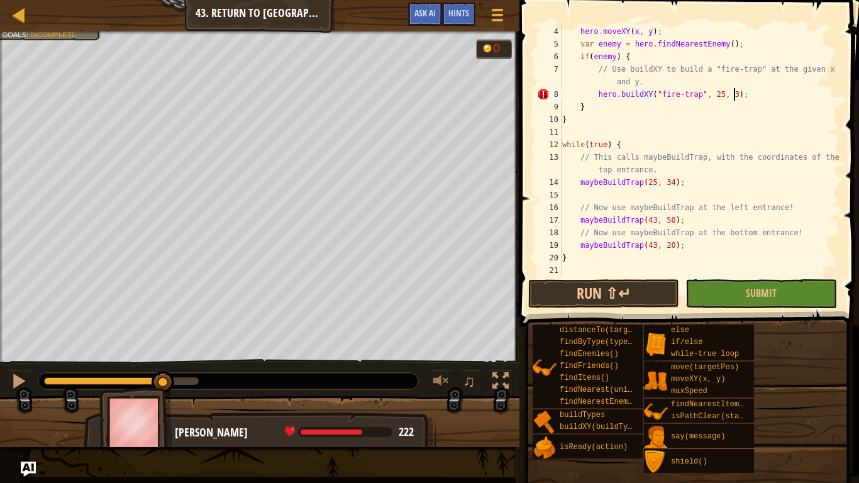
scroll to position [6, 25]
click at [637, 291] on button "Run ⇧↵" at bounding box center [603, 293] width 151 height 29
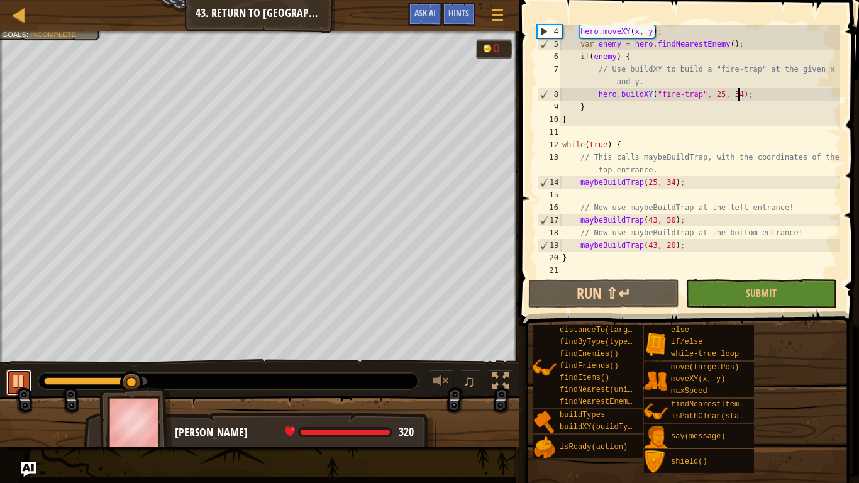
click at [13, 384] on div at bounding box center [19, 381] width 16 height 16
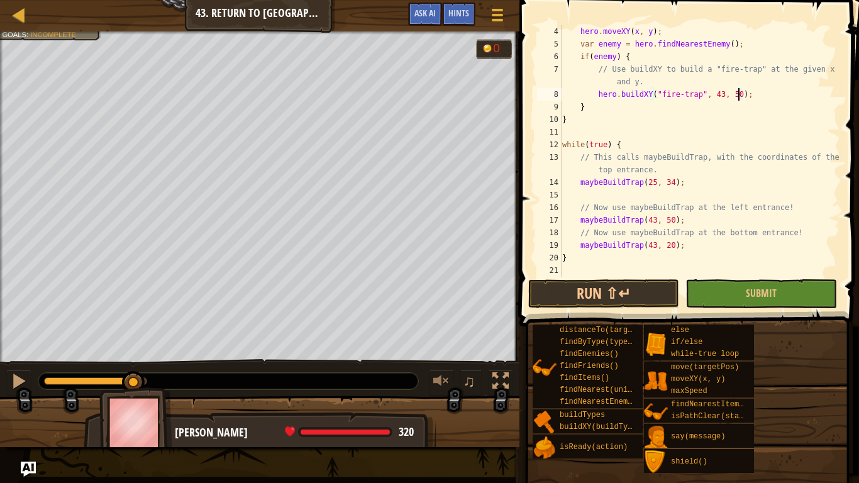
scroll to position [6, 3]
type textarea "}"
type textarea "maybeBuildTrap(43, 50);"
click at [601, 295] on button "Run ⇧↵" at bounding box center [603, 293] width 151 height 29
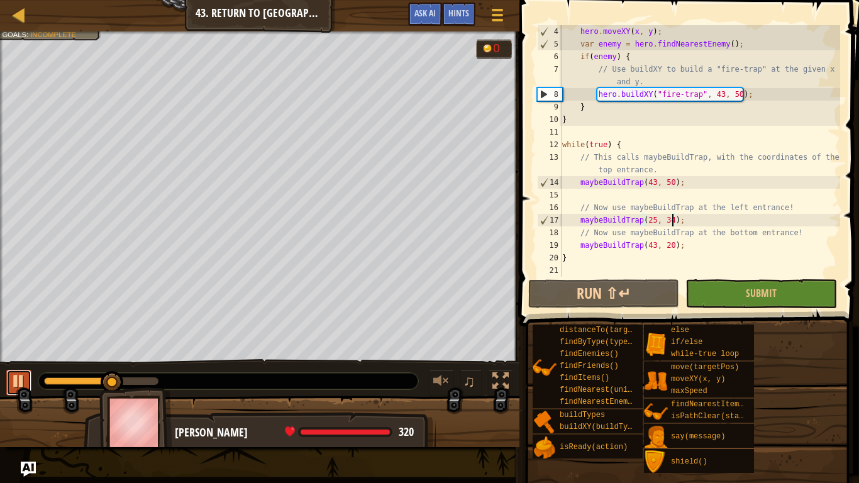
click at [25, 387] on div at bounding box center [19, 381] width 16 height 16
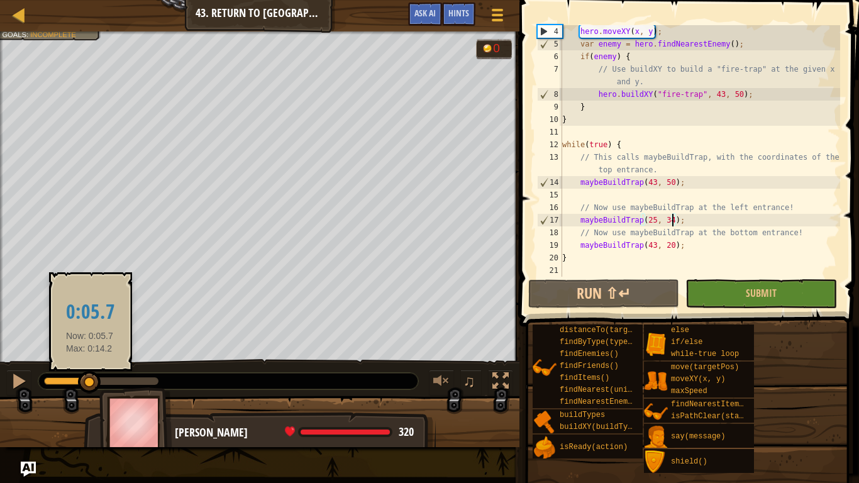
drag, startPoint x: 113, startPoint y: 380, endPoint x: 90, endPoint y: 385, distance: 23.2
click at [90, 385] on div at bounding box center [89, 382] width 23 height 23
click at [90, 384] on div at bounding box center [89, 382] width 23 height 23
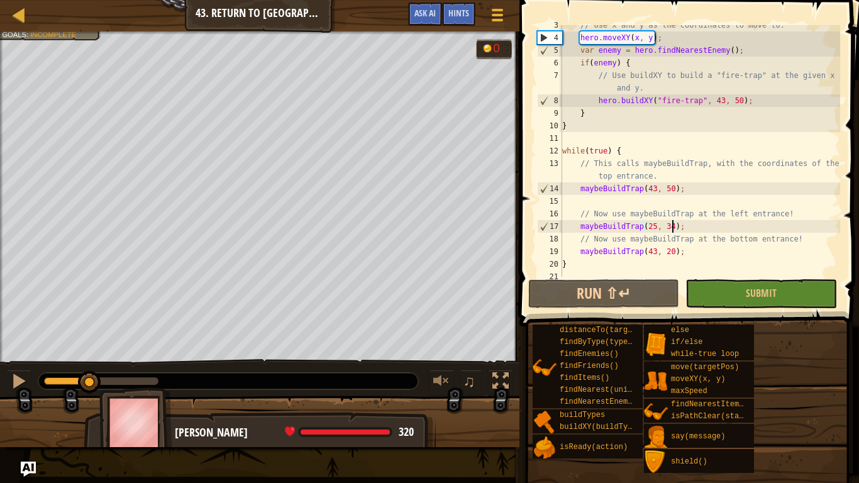
scroll to position [38, 0]
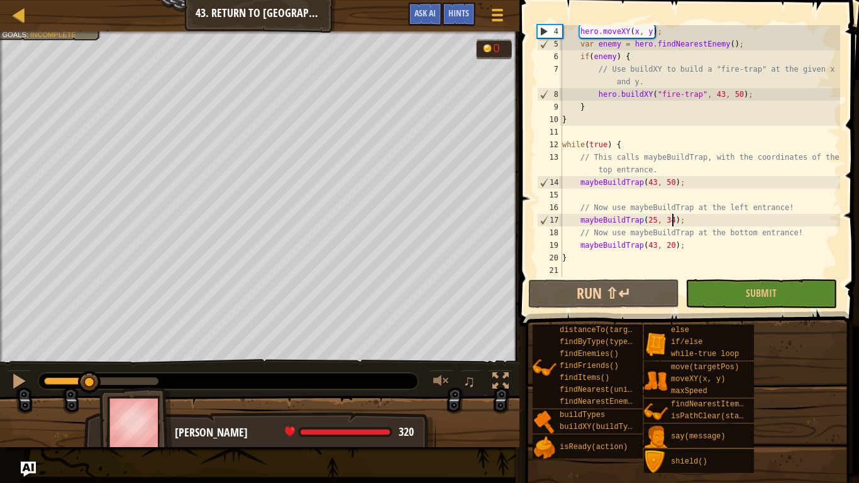
click at [371, 182] on div "Map Computer Science 2 43. Return to Thornbush Farm Game Menu Done Hints Ask AI…" at bounding box center [429, 241] width 859 height 483
click at [596, 293] on button "Run ⇧↵" at bounding box center [603, 293] width 151 height 29
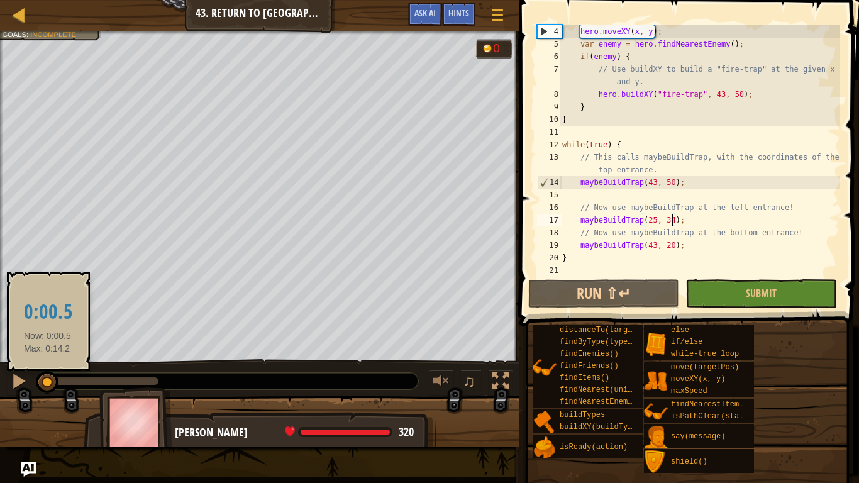
drag, startPoint x: 158, startPoint y: 379, endPoint x: 48, endPoint y: 392, distance: 111.4
click at [48, 392] on div at bounding box center [47, 382] width 23 height 23
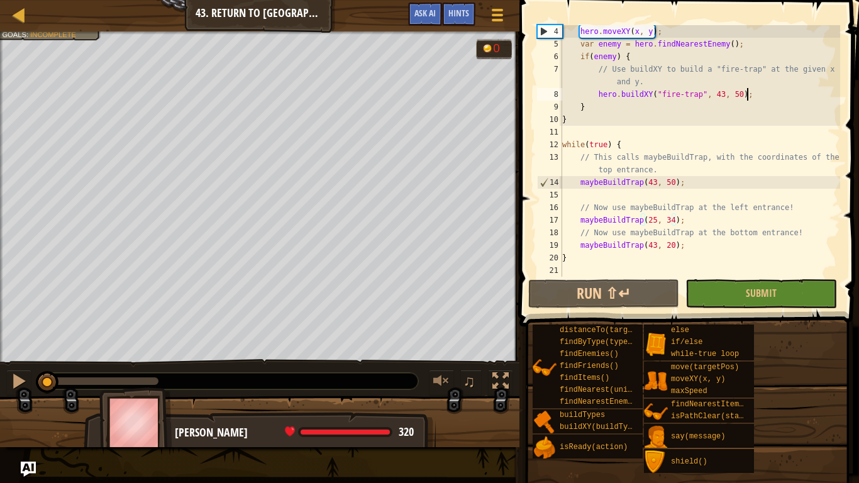
click at [762, 99] on div "hero . moveXY ( x , y ) ; var enemy = hero . findNearestEnemy ( ) ; if ( enemy …" at bounding box center [700, 163] width 280 height 277
type textarea "hero.buildXY("fire-trap", 43, 50);"
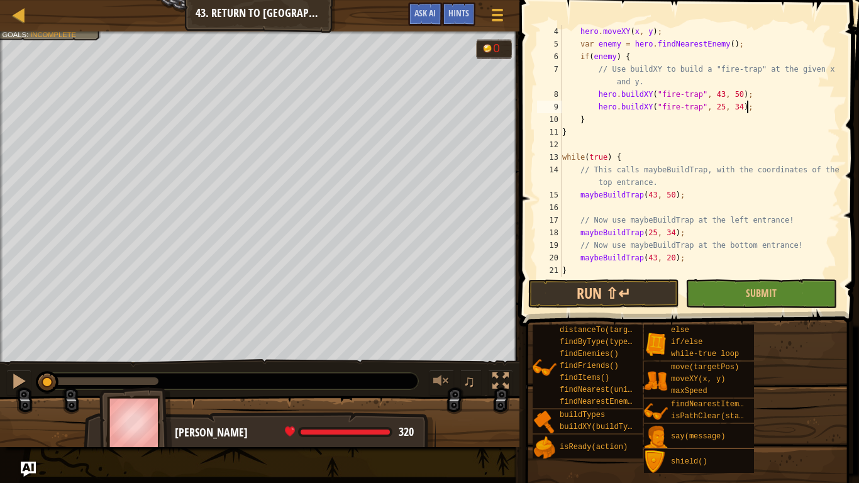
scroll to position [6, 26]
type textarea "hero.buildXY("fire-trap", 25, 34);"
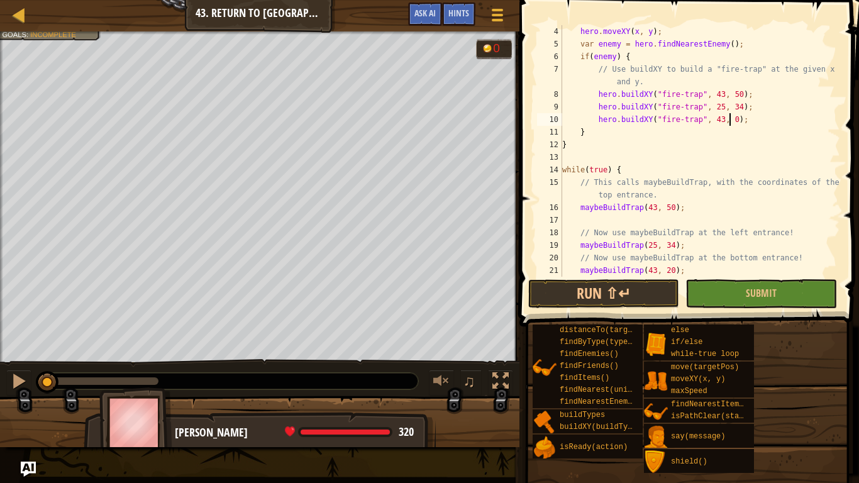
scroll to position [6, 25]
click at [575, 287] on button "Run ⇧↵" at bounding box center [603, 293] width 151 height 29
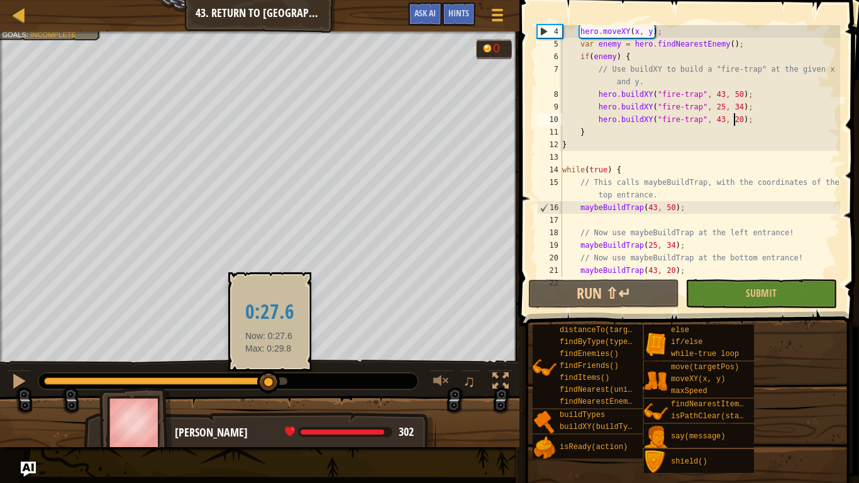
drag, startPoint x: 285, startPoint y: 379, endPoint x: 269, endPoint y: 379, distance: 16.4
click at [269, 379] on div at bounding box center [268, 382] width 23 height 23
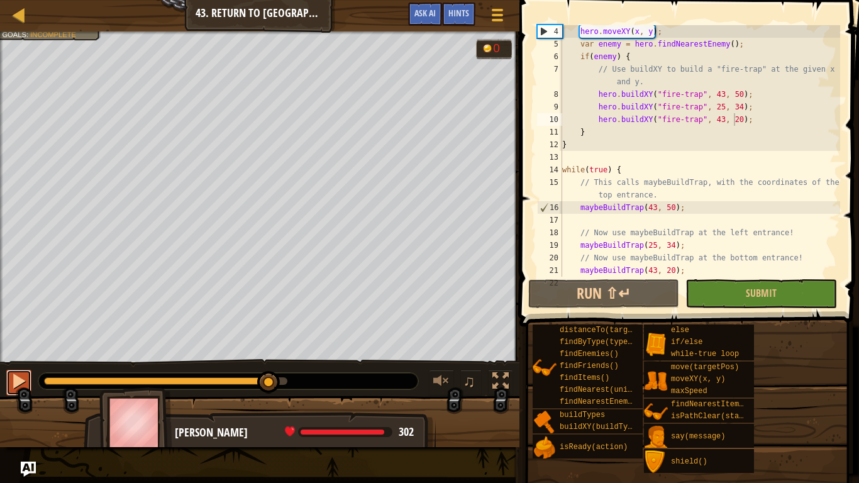
click at [18, 378] on div at bounding box center [19, 381] width 16 height 16
drag, startPoint x: 282, startPoint y: 382, endPoint x: 0, endPoint y: 396, distance: 282.7
click at [0, 396] on div "Stop all the ogres. Save all the peasants. Goals : Incomplete 0 ♫ [PERSON_NAME]…" at bounding box center [429, 239] width 859 height 416
click at [0, 377] on div "♫" at bounding box center [259, 378] width 519 height 38
click at [13, 381] on div at bounding box center [19, 381] width 16 height 16
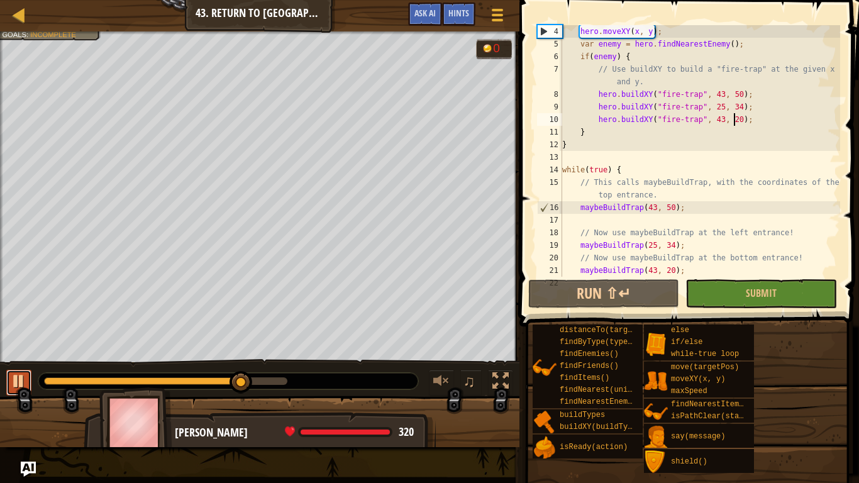
click at [21, 380] on div at bounding box center [19, 381] width 16 height 16
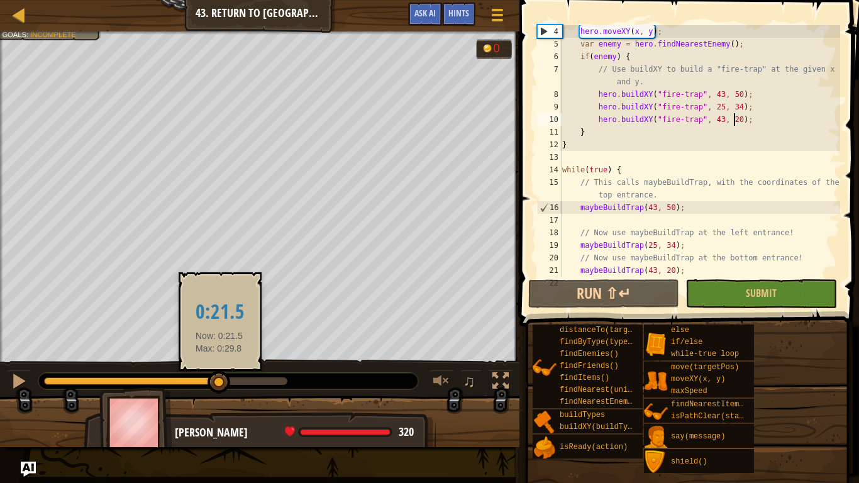
drag, startPoint x: 245, startPoint y: 372, endPoint x: 219, endPoint y: 385, distance: 29.0
click at [219, 385] on div at bounding box center [219, 382] width 23 height 23
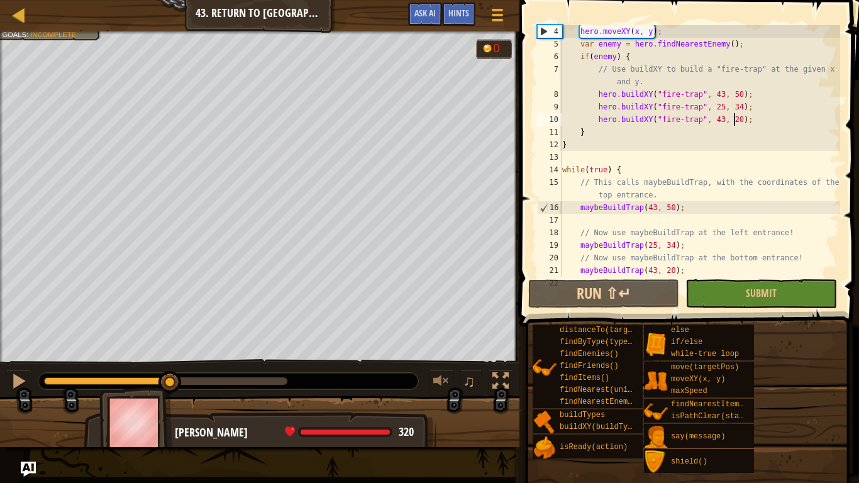
drag, startPoint x: 223, startPoint y: 377, endPoint x: 170, endPoint y: 363, distance: 54.0
click at [170, 363] on div "♫" at bounding box center [259, 378] width 519 height 38
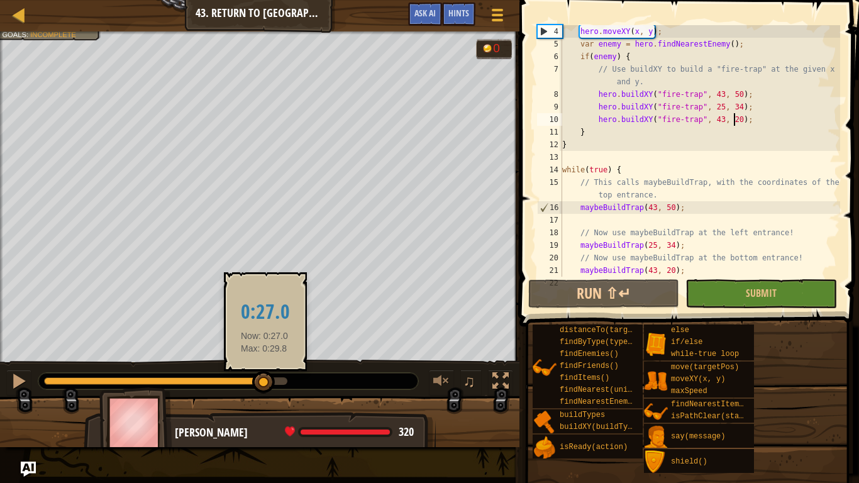
drag, startPoint x: 169, startPoint y: 377, endPoint x: 265, endPoint y: 385, distance: 95.9
click at [265, 385] on div at bounding box center [263, 382] width 23 height 23
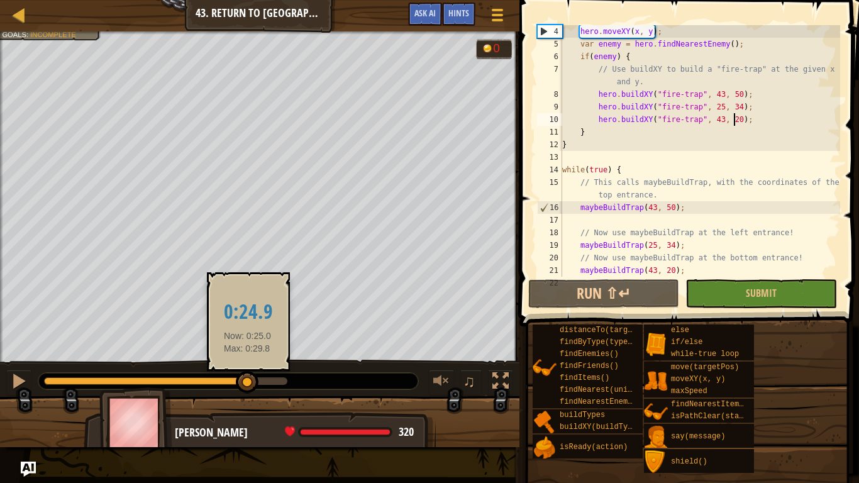
drag, startPoint x: 260, startPoint y: 379, endPoint x: 248, endPoint y: 384, distance: 12.7
click at [248, 384] on div at bounding box center [247, 382] width 23 height 23
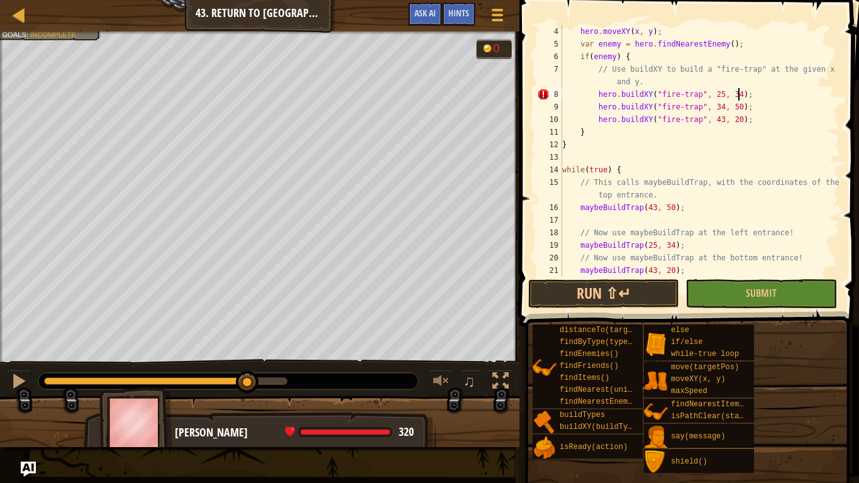
scroll to position [6, 25]
click at [640, 291] on button "Run ⇧↵" at bounding box center [603, 293] width 151 height 29
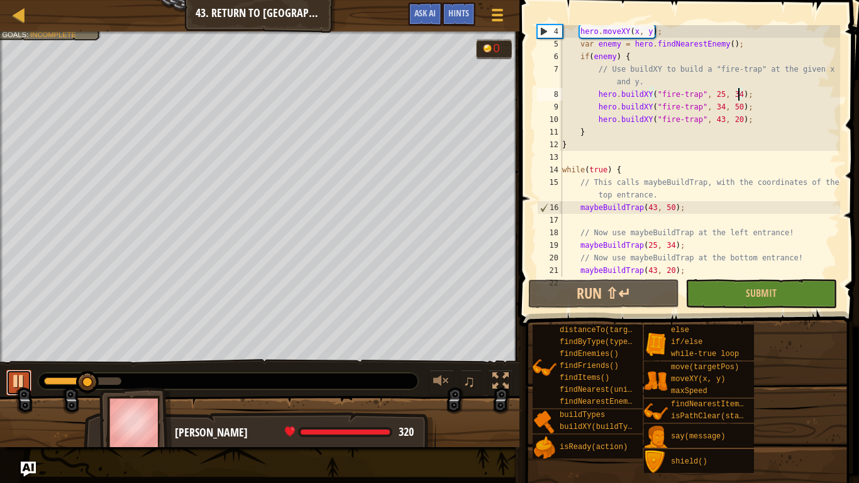
click at [11, 382] on div at bounding box center [19, 381] width 16 height 16
click at [721, 104] on div "hero . moveXY ( x , y ) ; var enemy = hero . findNearestEnemy ( ) ; if ( enemy …" at bounding box center [700, 163] width 280 height 277
click at [718, 105] on div "hero . moveXY ( x , y ) ; var enemy = hero . findNearestEnemy ( ) ; if ( enemy …" at bounding box center [700, 163] width 280 height 277
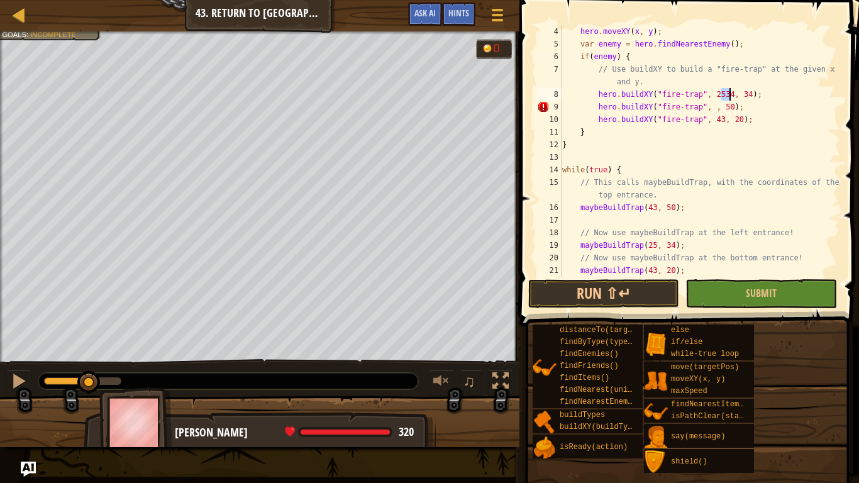
click at [716, 91] on div "hero . moveXY ( x , y ) ; var enemy = hero . findNearestEnemy ( ) ; if ( enemy …" at bounding box center [700, 163] width 280 height 277
click at [715, 95] on div "hero . moveXY ( x , y ) ; var enemy = hero . findNearestEnemy ( ) ; if ( enemy …" at bounding box center [700, 163] width 280 height 277
click at [718, 94] on div "hero . moveXY ( x , y ) ; var enemy = hero . findNearestEnemy ( ) ; if ( enemy …" at bounding box center [700, 151] width 280 height 252
click at [713, 94] on div "hero . moveXY ( x , y ) ; var enemy = hero . findNearestEnemy ( ) ; if ( enemy …" at bounding box center [700, 163] width 280 height 277
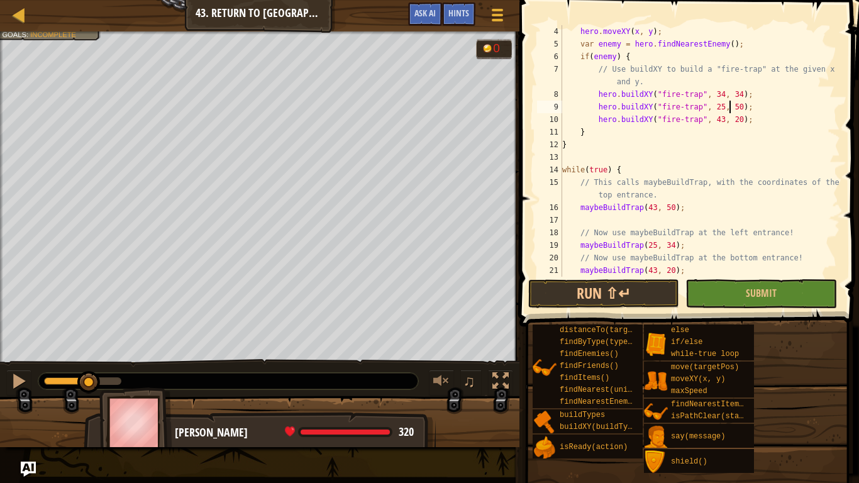
click at [731, 106] on div "hero . moveXY ( x , y ) ; var enemy = hero . findNearestEnemy ( ) ; if ( enemy …" at bounding box center [700, 163] width 280 height 277
click at [733, 107] on div "hero . moveXY ( x , y ) ; var enemy = hero . findNearestEnemy ( ) ; if ( enemy …" at bounding box center [700, 163] width 280 height 277
click at [743, 94] on div "hero . moveXY ( x , y ) ; var enemy = hero . findNearestEnemy ( ) ; if ( enemy …" at bounding box center [700, 163] width 280 height 277
click at [745, 94] on div "hero . moveXY ( x , y ) ; var enemy = hero . findNearestEnemy ( ) ; if ( enemy …" at bounding box center [700, 163] width 280 height 277
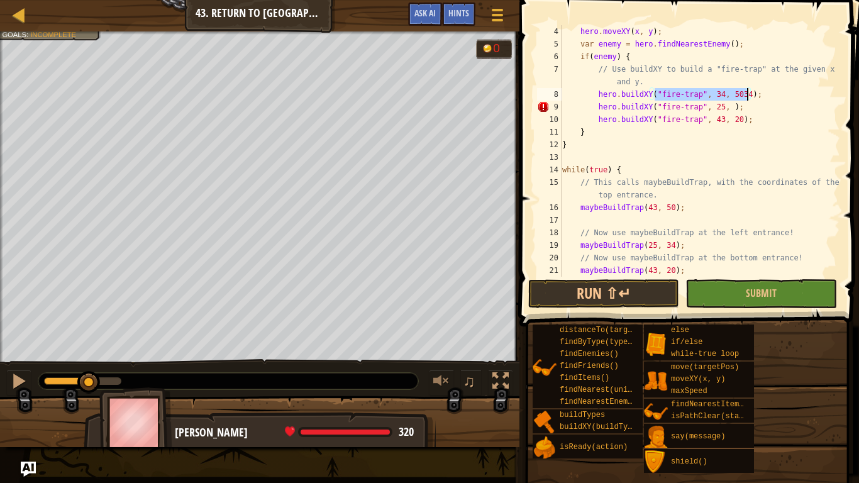
click at [745, 94] on div "hero . moveXY ( x , y ) ; var enemy = hero . findNearestEnemy ( ) ; if ( enemy …" at bounding box center [700, 163] width 280 height 277
click at [745, 94] on div "hero . moveXY ( x , y ) ; var enemy = hero . findNearestEnemy ( ) ; if ( enemy …" at bounding box center [700, 151] width 280 height 252
click at [740, 95] on div "hero . moveXY ( x , y ) ; var enemy = hero . findNearestEnemy ( ) ; if ( enemy …" at bounding box center [700, 163] width 280 height 277
click at [739, 135] on div "hero . moveXY ( x , y ) ; var enemy = hero . findNearestEnemy ( ) ; if ( enemy …" at bounding box center [700, 163] width 280 height 277
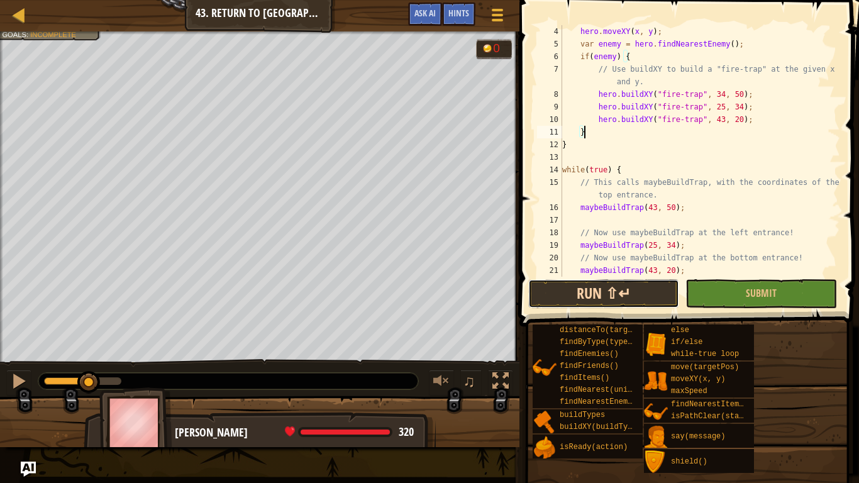
click at [660, 294] on button "Run ⇧↵" at bounding box center [603, 293] width 151 height 29
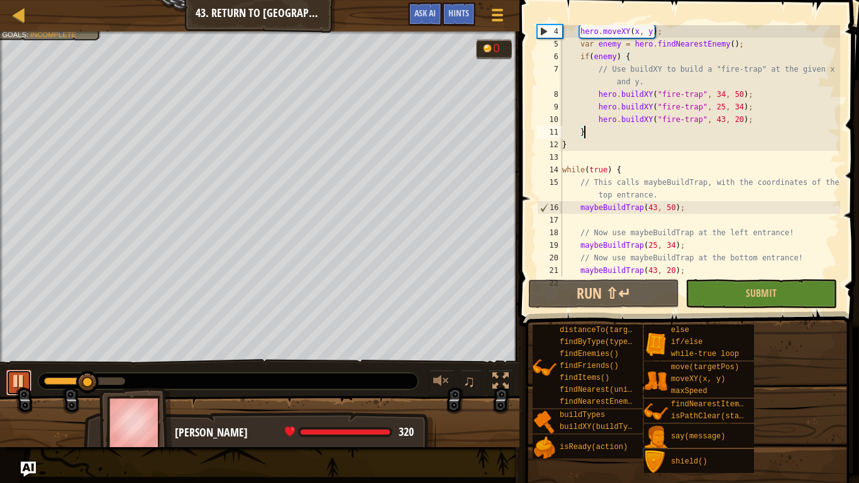
click at [15, 377] on div at bounding box center [19, 381] width 16 height 16
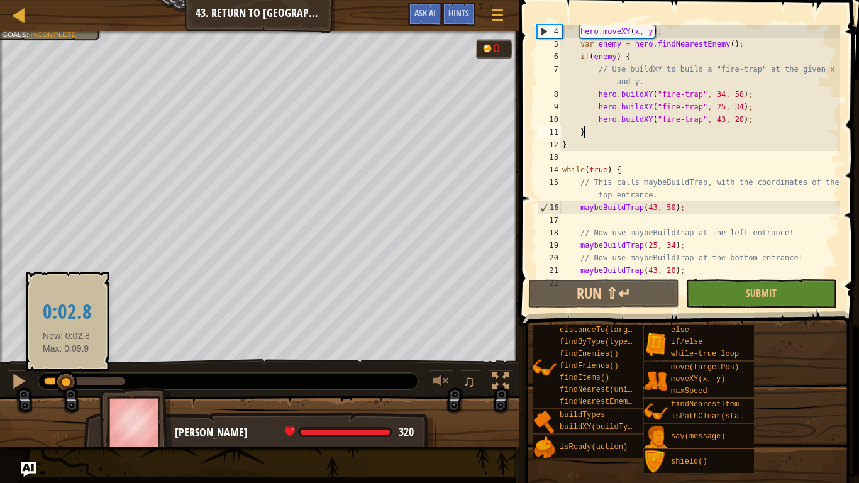
drag, startPoint x: 84, startPoint y: 379, endPoint x: 54, endPoint y: 384, distance: 30.6
click at [55, 384] on div at bounding box center [66, 382] width 23 height 23
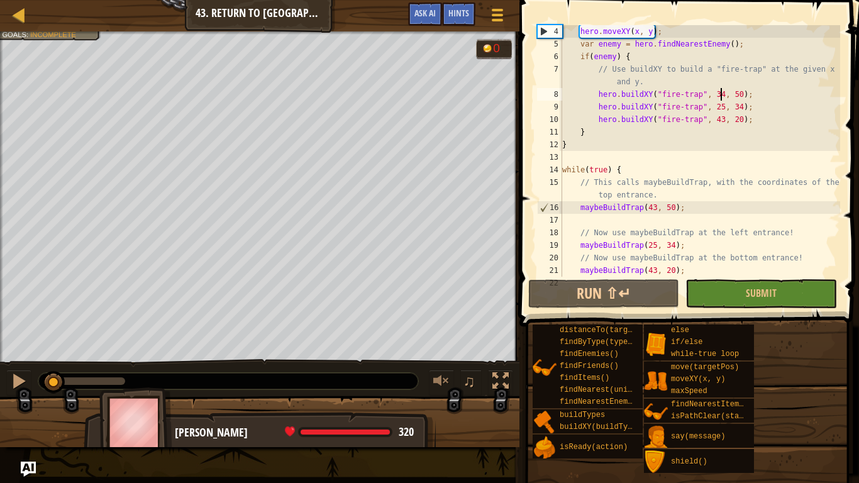
click at [721, 91] on div "hero . moveXY ( x , y ) ; var enemy = hero . findNearestEnemy ( ) ; if ( enemy …" at bounding box center [700, 163] width 280 height 277
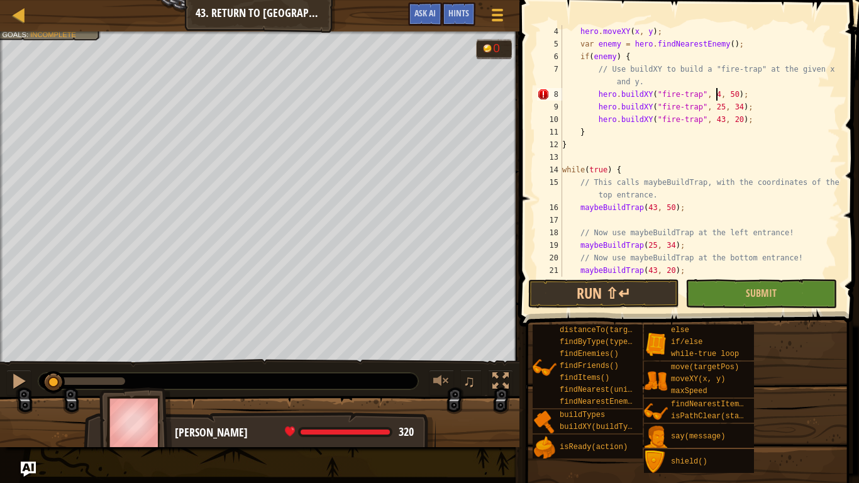
scroll to position [6, 23]
type textarea "hero.buildXY("fire-trap", 43, 50);"
click at [16, 379] on div at bounding box center [19, 381] width 16 height 16
click at [23, 385] on div at bounding box center [19, 381] width 16 height 16
click at [792, 292] on button "Submit" at bounding box center [760, 293] width 151 height 29
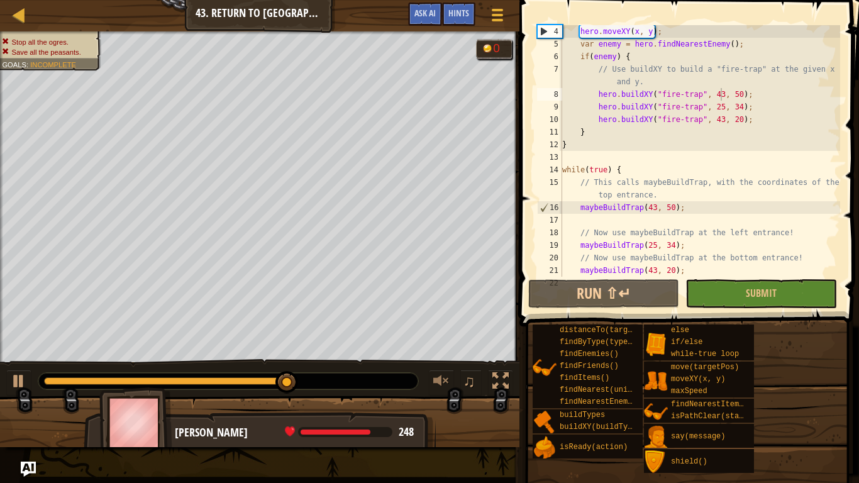
click at [501, 53] on div "0" at bounding box center [499, 48] width 13 height 12
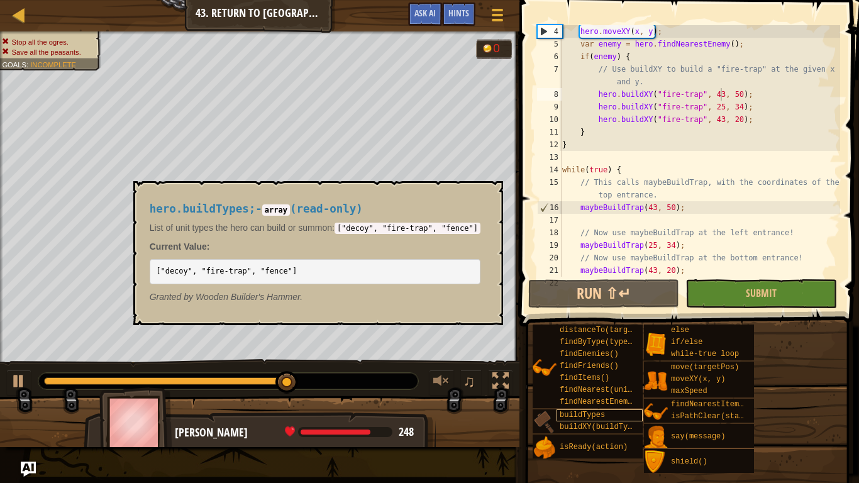
click at [587, 406] on span "buildTypes" at bounding box center [582, 415] width 45 height 9
click at [592, 406] on span "buildTypes" at bounding box center [582, 415] width 45 height 9
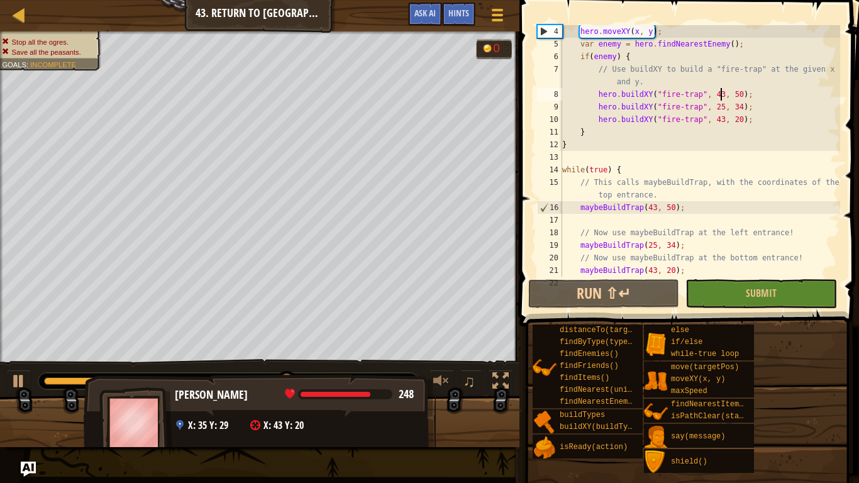
click at [430, 406] on div "[PERSON_NAME] 248 x: 35 y: 29 x: 43 y: 20" at bounding box center [260, 426] width 352 height 104
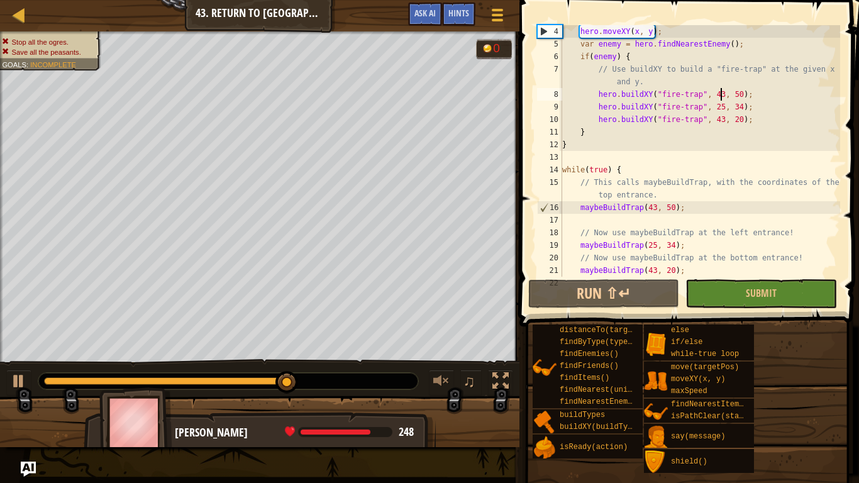
click at [94, 378] on div at bounding box center [165, 381] width 243 height 8
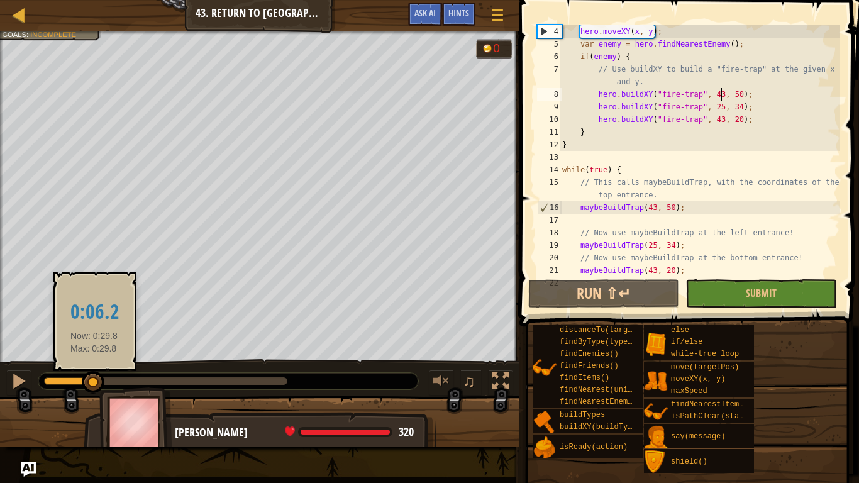
click at [172, 378] on div at bounding box center [165, 381] width 243 height 8
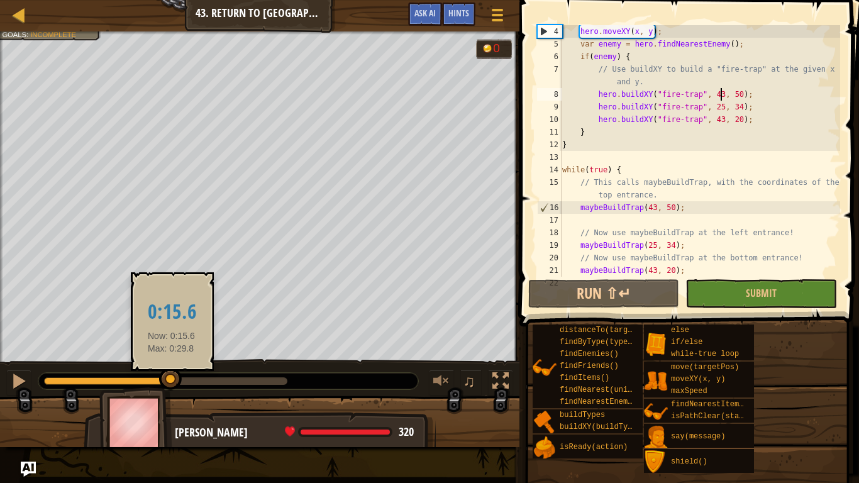
click at [227, 377] on div at bounding box center [165, 381] width 243 height 8
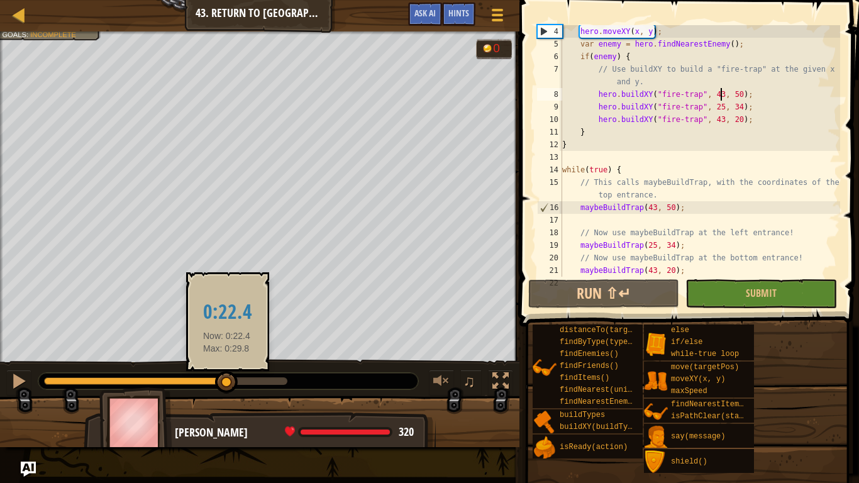
click at [103, 385] on div at bounding box center [135, 381] width 183 height 8
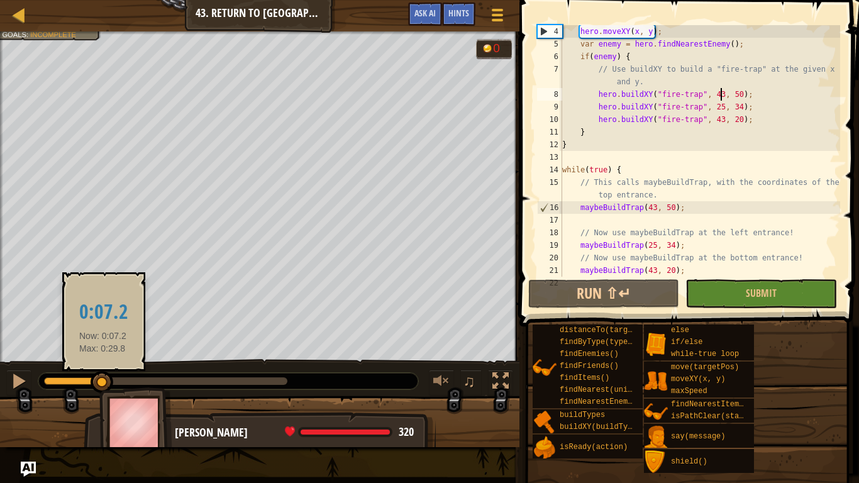
click at [101, 381] on div at bounding box center [102, 382] width 23 height 23
click at [100, 381] on div at bounding box center [102, 382] width 23 height 23
click at [101, 384] on div at bounding box center [100, 381] width 23 height 23
click at [97, 385] on div at bounding box center [100, 381] width 23 height 23
click at [96, 381] on div at bounding box center [100, 377] width 23 height 23
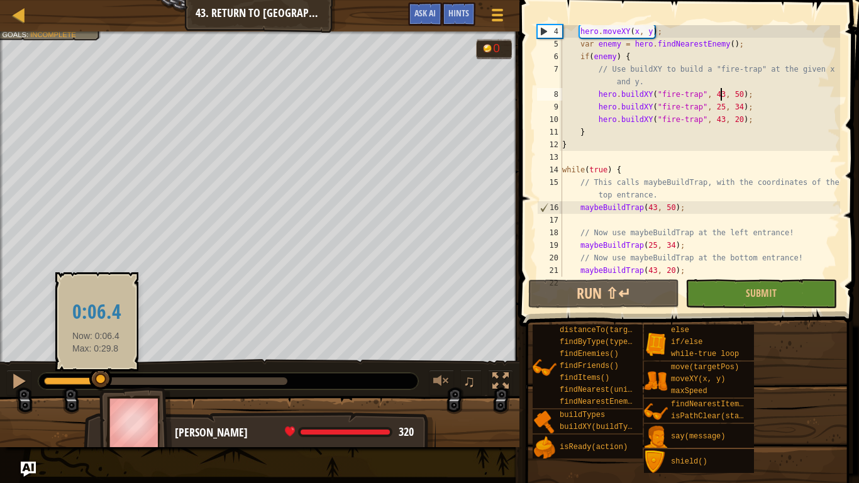
click at [95, 386] on div at bounding box center [100, 379] width 23 height 23
click at [92, 386] on div at bounding box center [95, 374] width 23 height 23
click at [94, 387] on div at bounding box center [95, 378] width 23 height 23
click at [92, 384] on div at bounding box center [91, 375] width 23 height 23
click at [91, 384] on div at bounding box center [91, 378] width 23 height 23
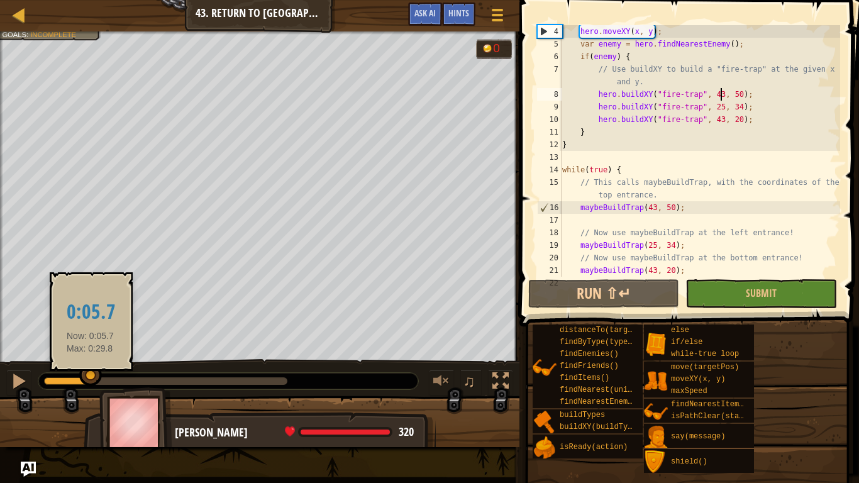
click at [85, 382] on div at bounding box center [90, 375] width 23 height 23
click at [83, 382] on div at bounding box center [90, 378] width 23 height 23
click at [82, 382] on div at bounding box center [84, 374] width 23 height 23
click at [79, 380] on div at bounding box center [84, 379] width 23 height 23
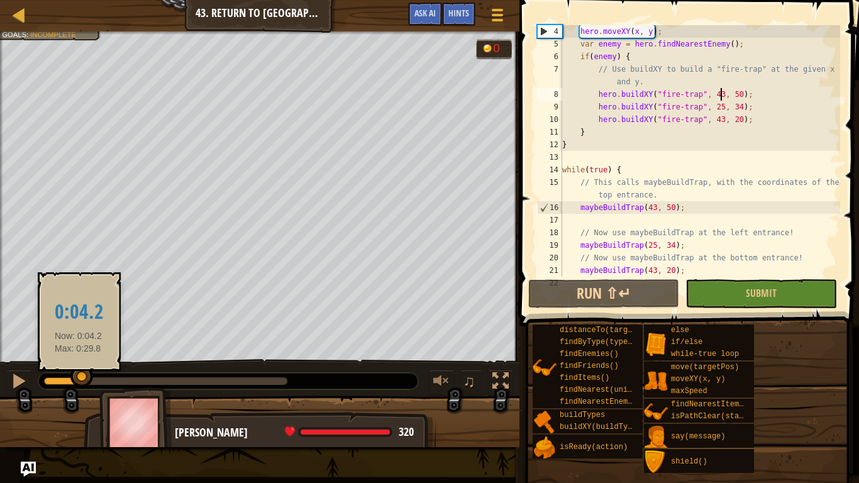
click at [69, 379] on div at bounding box center [165, 381] width 243 height 8
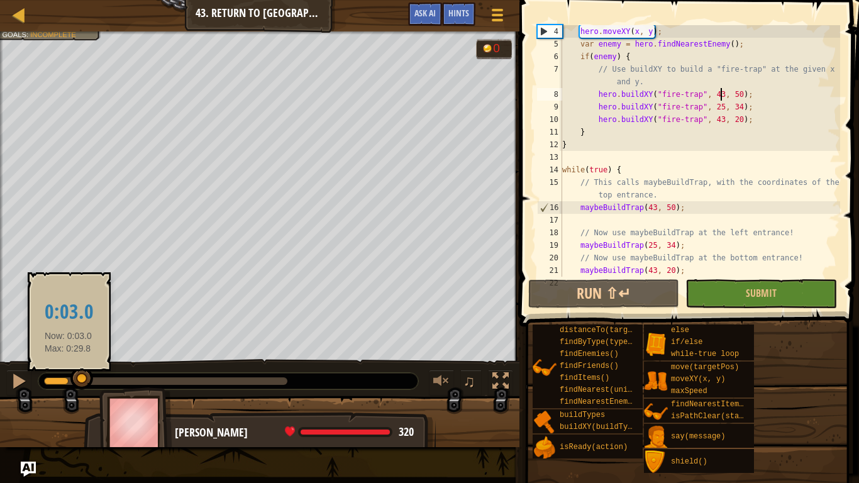
click at [70, 379] on div at bounding box center [81, 378] width 23 height 23
click at [65, 379] on div at bounding box center [68, 381] width 23 height 23
click at [62, 382] on div at bounding box center [64, 381] width 23 height 23
click at [64, 382] on div at bounding box center [64, 382] width 23 height 23
click at [172, 379] on div at bounding box center [165, 381] width 243 height 8
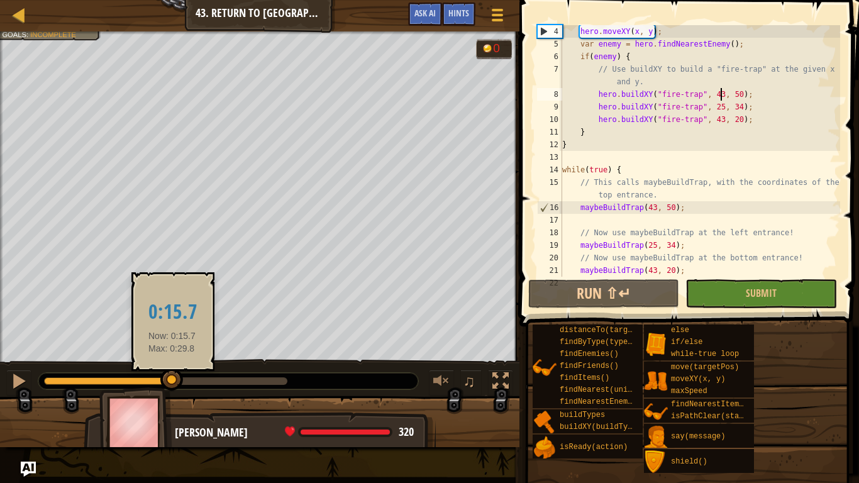
click at [60, 384] on div at bounding box center [165, 381] width 243 height 8
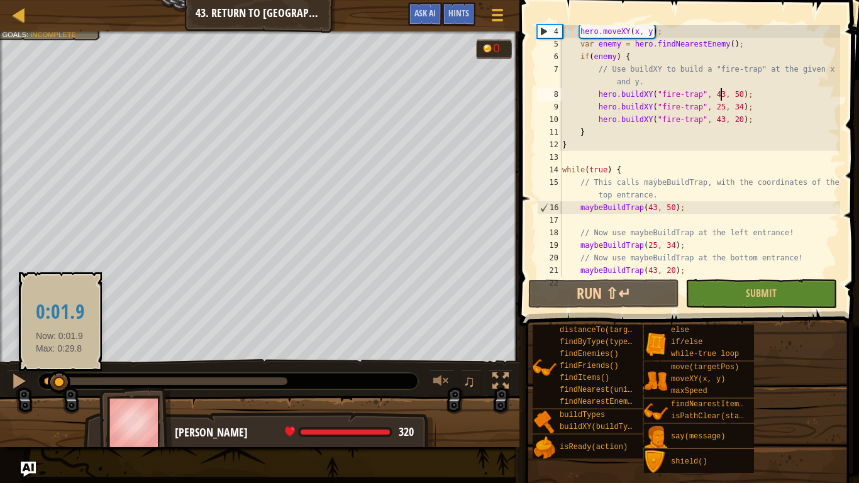
click at [268, 379] on div at bounding box center [165, 381] width 243 height 8
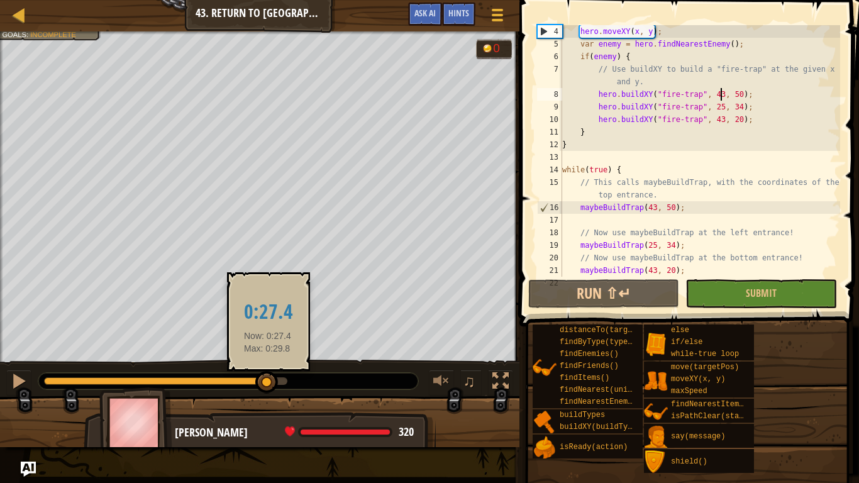
click at [95, 382] on div at bounding box center [155, 381] width 223 height 8
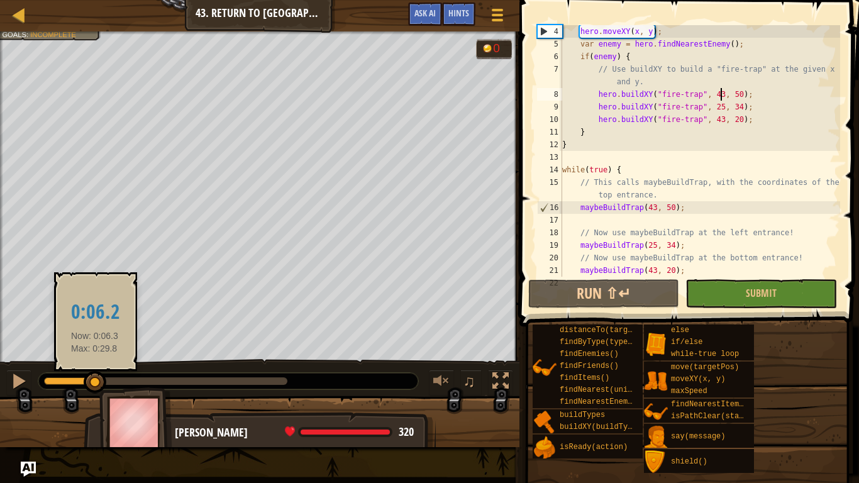
click at [247, 382] on div at bounding box center [165, 381] width 243 height 8
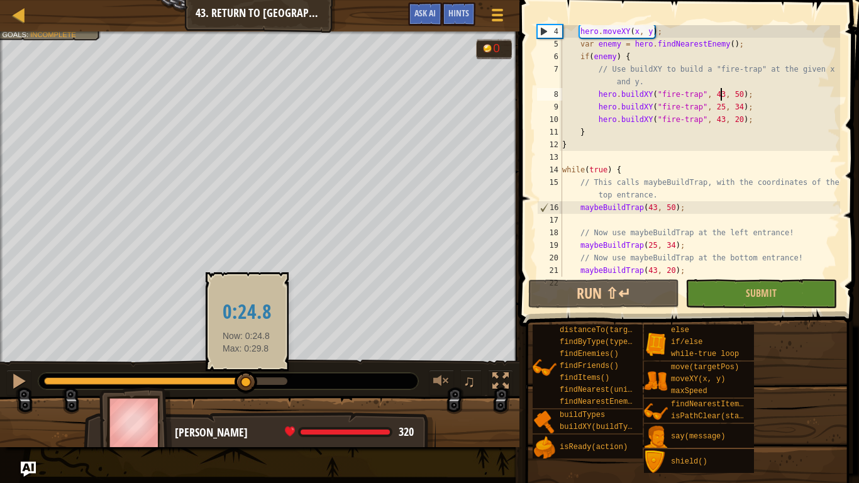
click at [284, 381] on div at bounding box center [165, 381] width 243 height 8
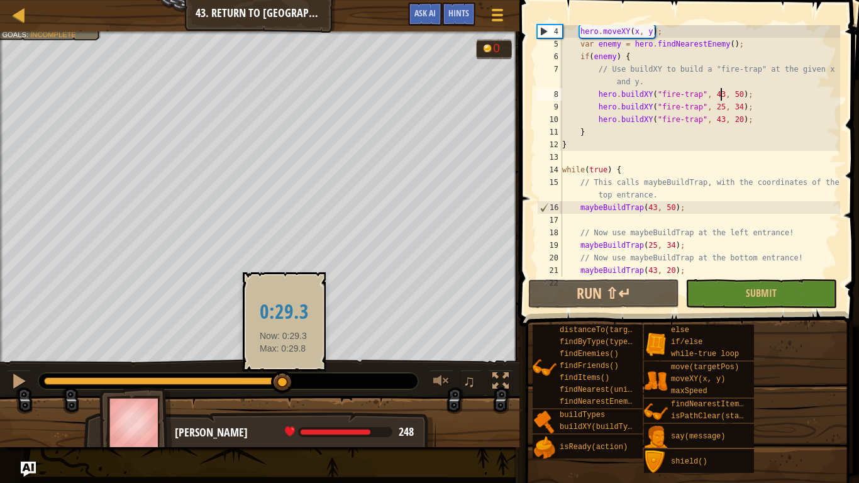
click at [347, 373] on div at bounding box center [228, 381] width 380 height 16
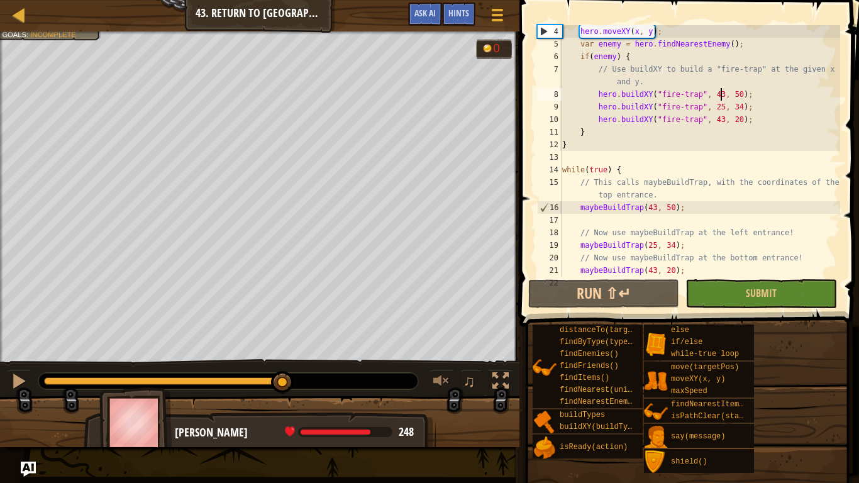
click at [251, 378] on div at bounding box center [163, 381] width 239 height 8
click at [258, 387] on div at bounding box center [249, 382] width 23 height 23
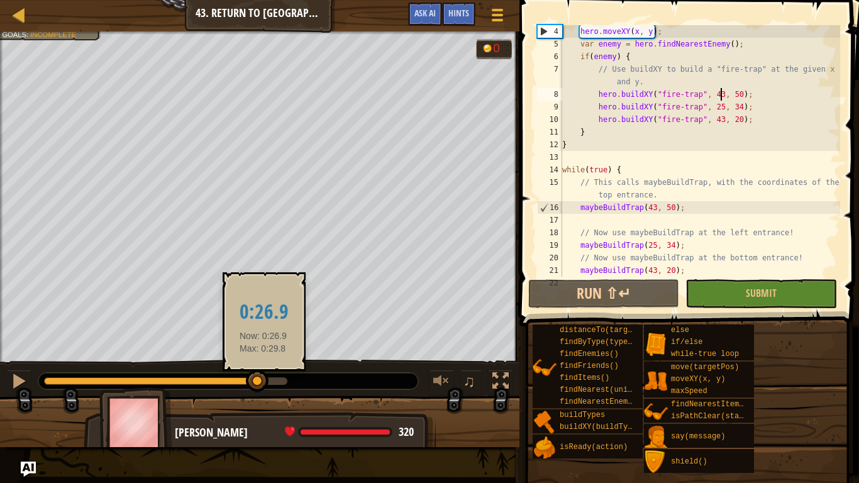
click at [267, 390] on div at bounding box center [257, 381] width 23 height 23
click at [249, 397] on div at bounding box center [259, 427] width 519 height 63
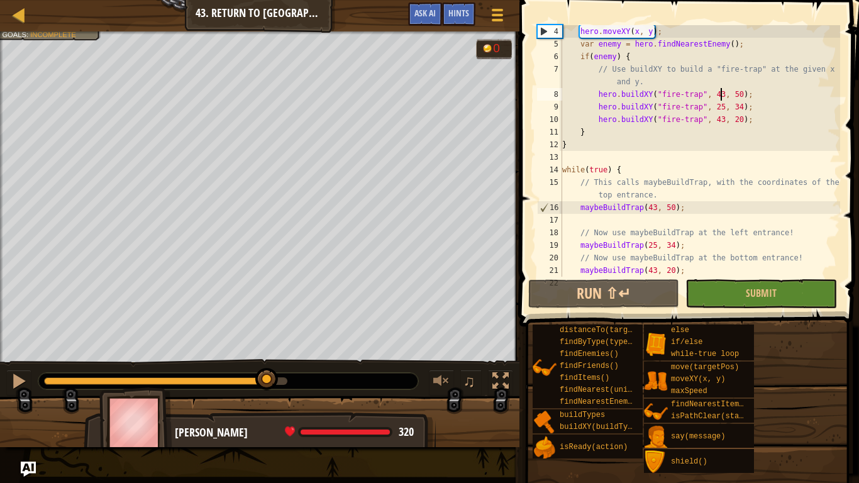
click at [246, 384] on div at bounding box center [165, 381] width 243 height 8
click at [244, 397] on div at bounding box center [259, 427] width 519 height 63
click at [255, 384] on div at bounding box center [266, 381] width 23 height 23
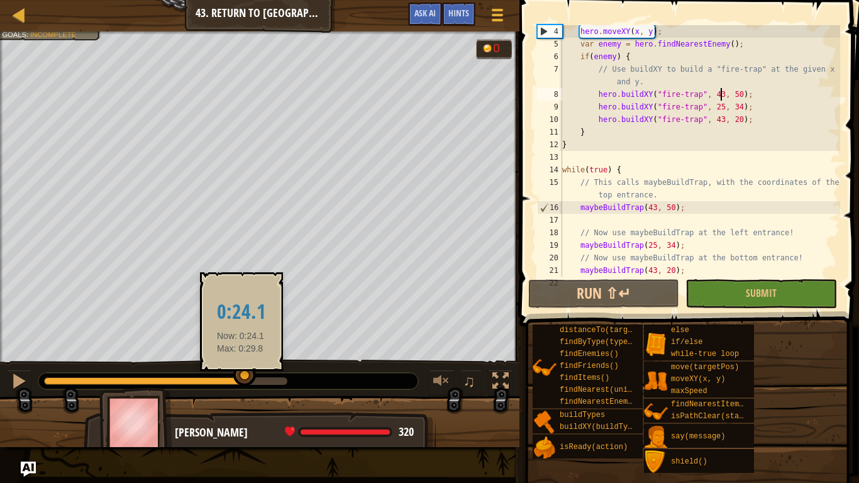
click at [240, 387] on div at bounding box center [244, 375] width 23 height 23
click at [238, 391] on div at bounding box center [239, 382] width 23 height 23
click at [235, 390] on div at bounding box center [239, 382] width 23 height 23
click at [235, 390] on div at bounding box center [234, 382] width 23 height 23
click at [233, 388] on div at bounding box center [234, 377] width 23 height 23
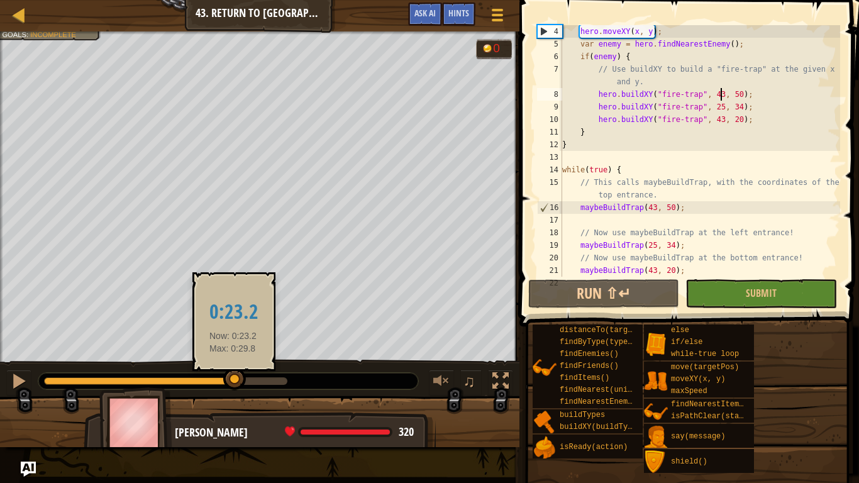
click at [233, 388] on div at bounding box center [234, 379] width 23 height 23
click at [230, 387] on div at bounding box center [232, 375] width 23 height 23
click at [229, 386] on div at bounding box center [232, 378] width 23 height 23
click at [226, 384] on div at bounding box center [228, 374] width 23 height 23
click at [226, 385] on div at bounding box center [226, 375] width 23 height 23
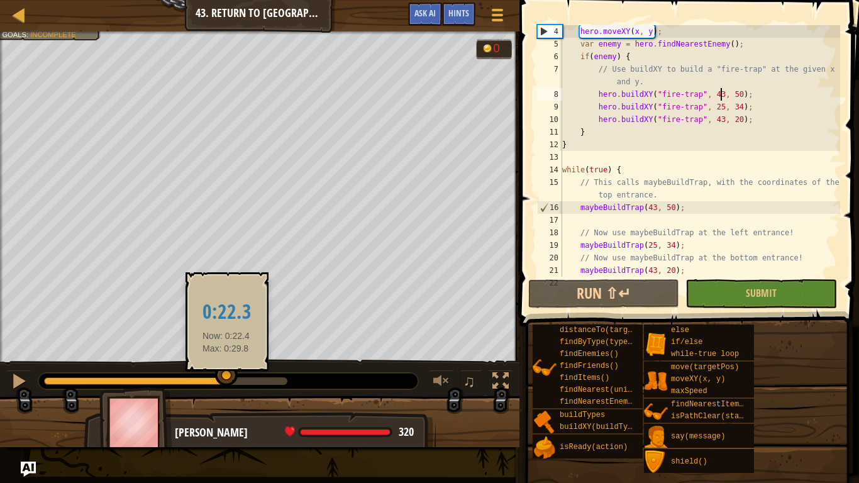
click at [224, 385] on div at bounding box center [226, 375] width 23 height 23
click at [222, 383] on div at bounding box center [224, 382] width 23 height 23
click at [220, 380] on div at bounding box center [224, 382] width 23 height 23
click at [218, 379] on div at bounding box center [219, 382] width 23 height 23
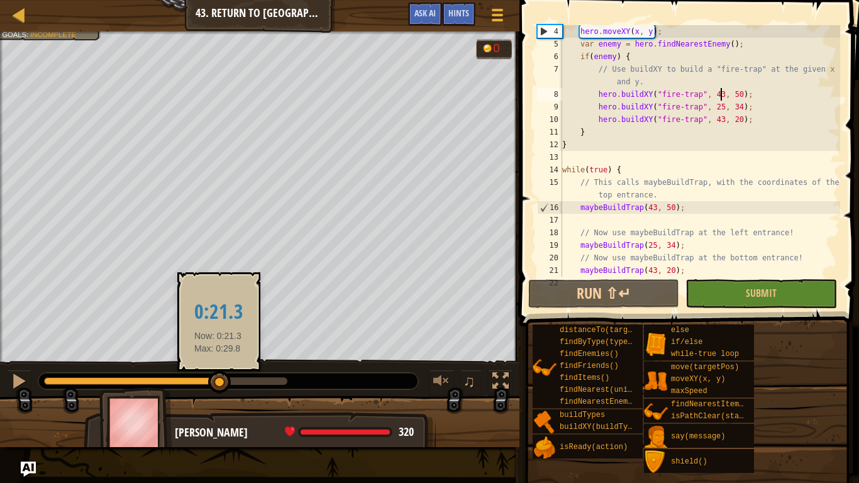
click at [218, 379] on div at bounding box center [219, 382] width 23 height 23
click at [218, 379] on div at bounding box center [217, 382] width 23 height 23
click at [217, 379] on div at bounding box center [217, 382] width 23 height 23
click at [216, 379] on div at bounding box center [216, 382] width 23 height 23
click at [724, 406] on div "shield()" at bounding box center [711, 461] width 86 height 24
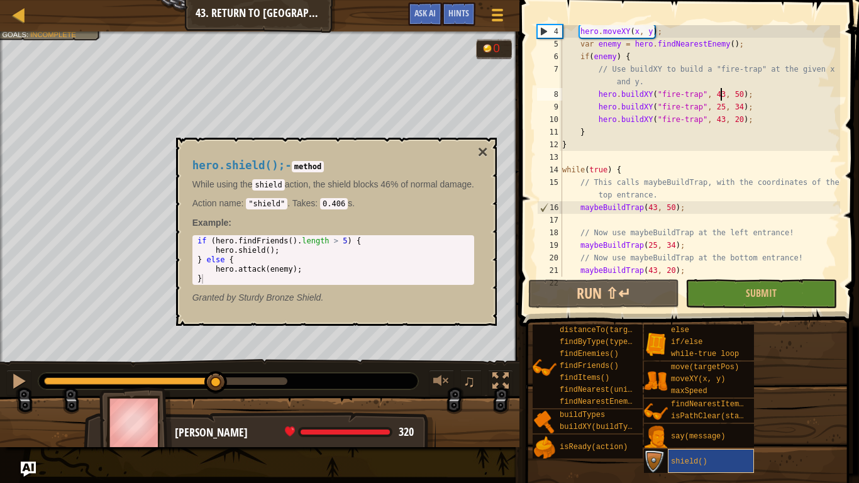
click at [726, 406] on div "shield()" at bounding box center [711, 461] width 86 height 24
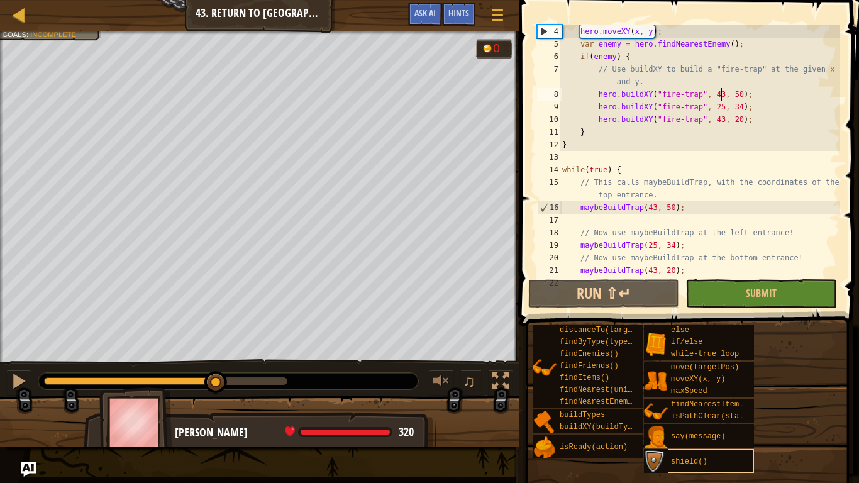
click at [723, 406] on div "shield()" at bounding box center [711, 461] width 86 height 24
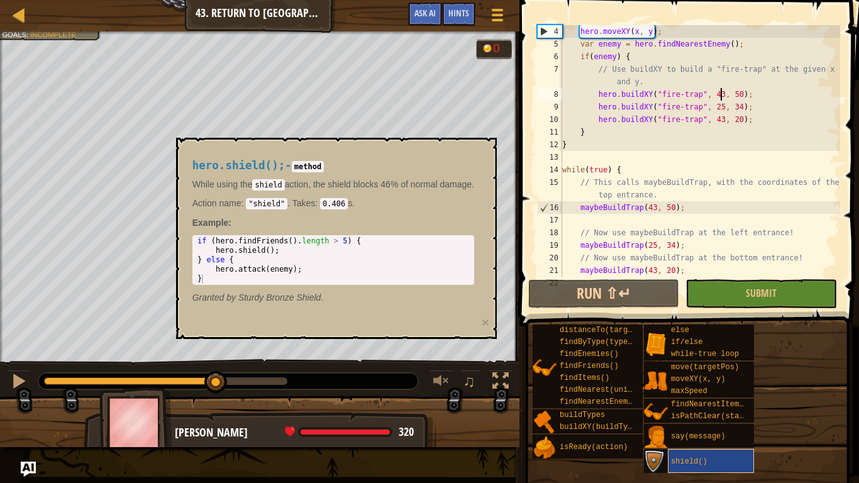
click at [724, 406] on div "shield()" at bounding box center [711, 461] width 86 height 24
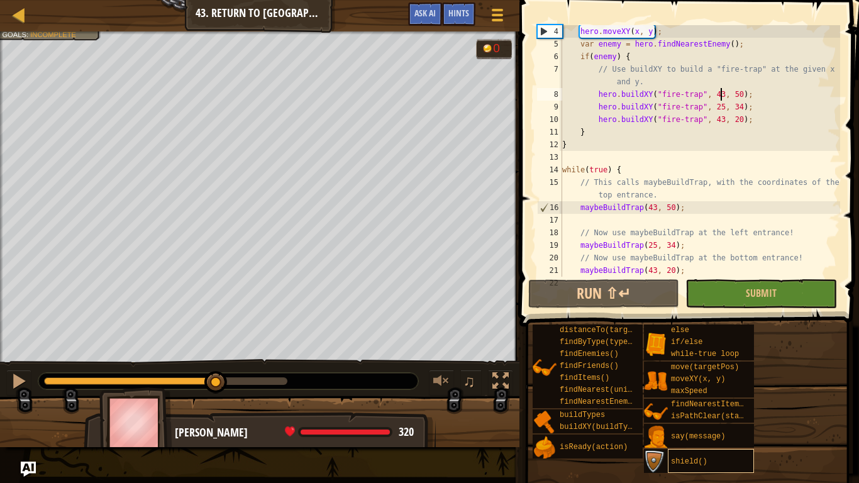
click at [726, 406] on div "shield()" at bounding box center [711, 461] width 86 height 24
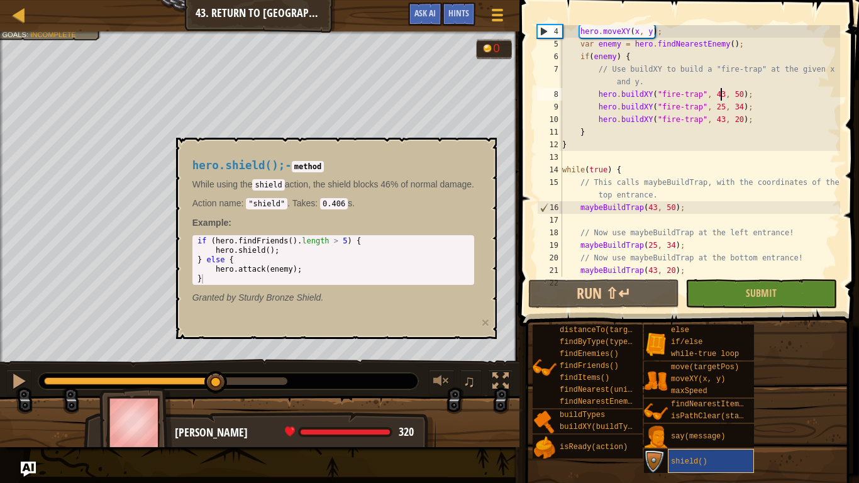
click at [727, 406] on div "shield()" at bounding box center [711, 461] width 86 height 24
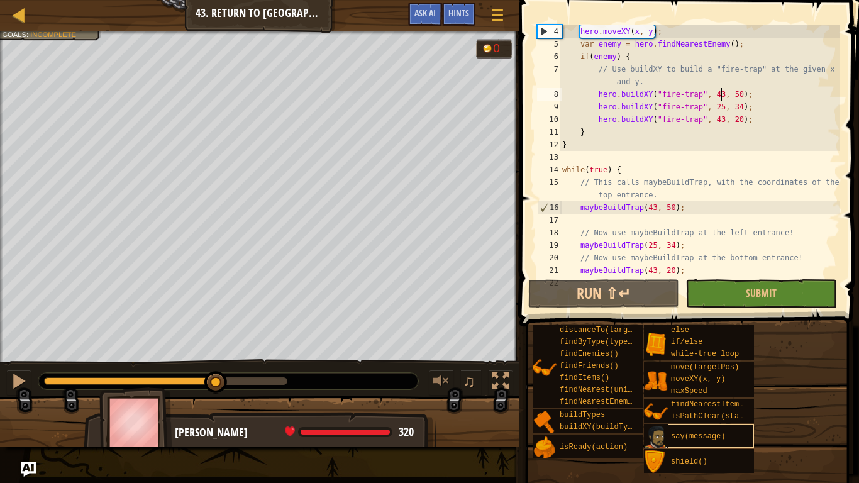
click at [730, 406] on div "say(message)" at bounding box center [711, 436] width 86 height 24
click at [733, 406] on div "say(message)" at bounding box center [711, 436] width 86 height 24
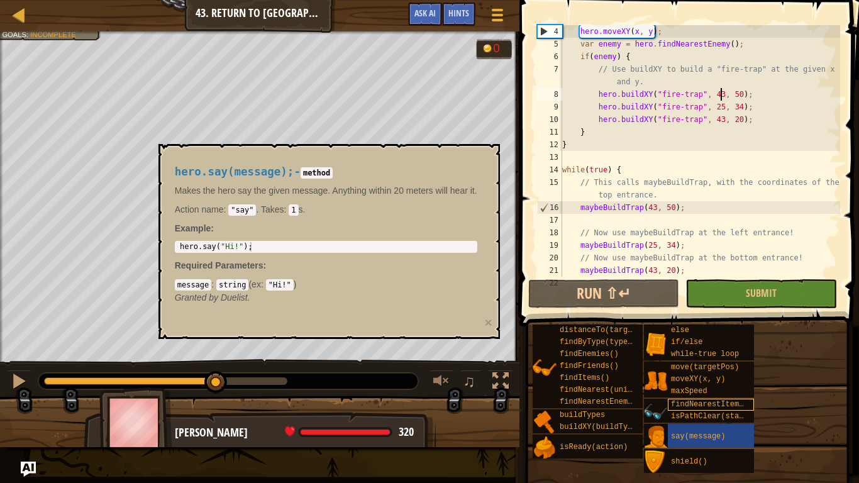
click at [733, 406] on span "findNearestItem()" at bounding box center [709, 404] width 77 height 9
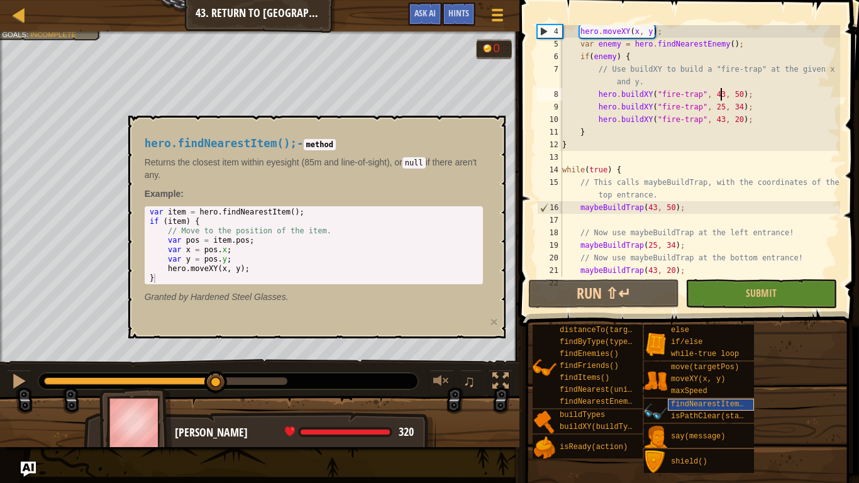
click at [734, 401] on span "findNearestItem()" at bounding box center [709, 404] width 77 height 9
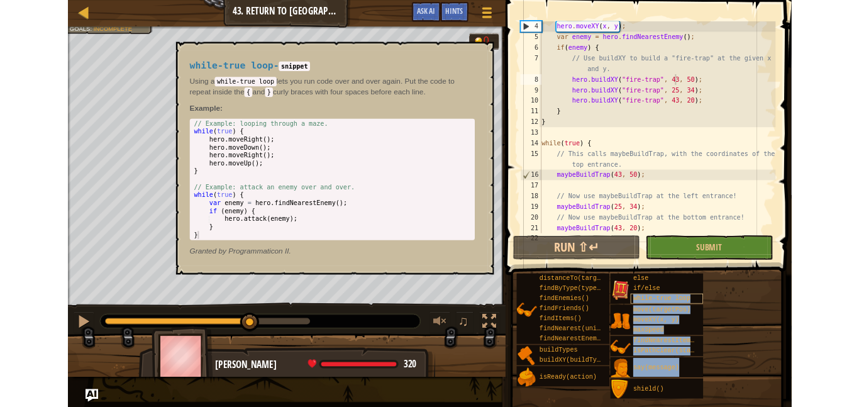
scroll to position [0, 8]
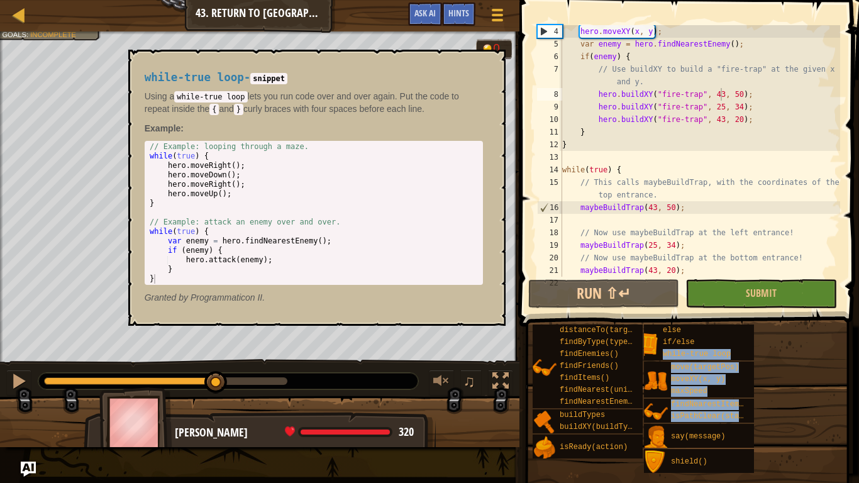
click at [794, 385] on div "distanceTo(target) findByType(type, units) findEnemies() findFriends() findItem…" at bounding box center [691, 399] width 318 height 150
